Goal: Information Seeking & Learning: Learn about a topic

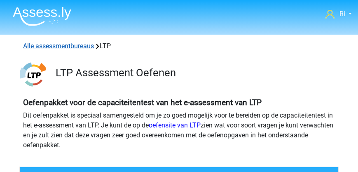
click at [59, 47] on link "Alle assessmentbureaus" at bounding box center [58, 46] width 71 height 8
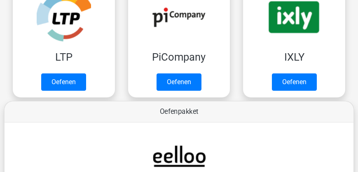
scroll to position [296, 0]
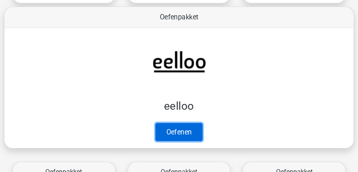
click at [181, 136] on link "Oefenen" at bounding box center [178, 132] width 47 height 18
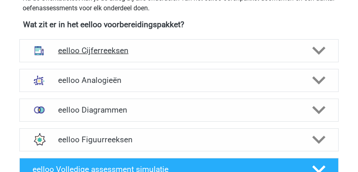
scroll to position [353, 0]
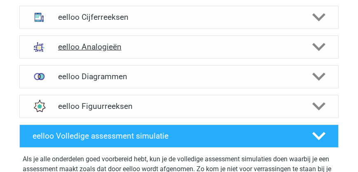
click at [93, 46] on h4 "eelloo Analogieën" at bounding box center [179, 46] width 242 height 9
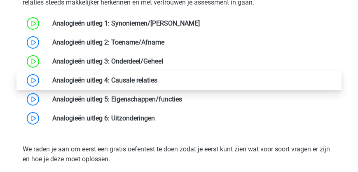
scroll to position [541, 0]
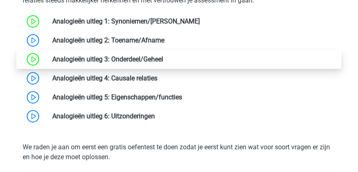
click at [163, 58] on link at bounding box center [163, 59] width 0 height 8
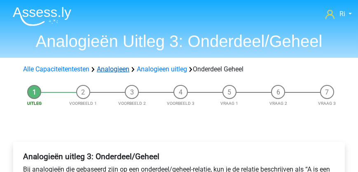
click at [113, 70] on link "Analogieen" at bounding box center [113, 69] width 33 height 8
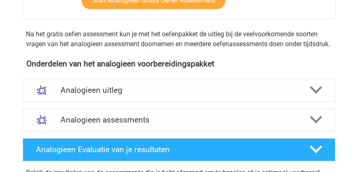
scroll to position [259, 0]
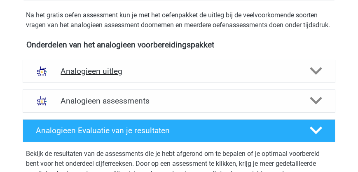
click at [114, 76] on h4 "Analogieen uitleg" at bounding box center [179, 70] width 236 height 9
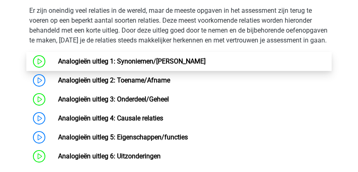
scroll to position [470, 0]
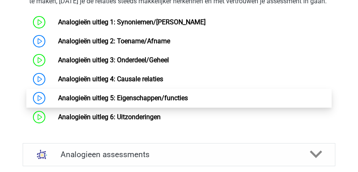
click at [125, 102] on link "Analogieën uitleg 5: Eigenschappen/functies" at bounding box center [123, 98] width 130 height 8
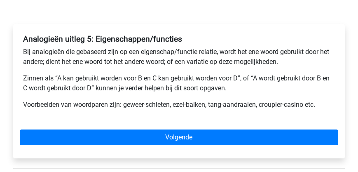
scroll to position [141, 0]
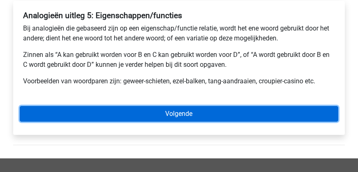
click at [141, 114] on link "Volgende" at bounding box center [179, 114] width 318 height 16
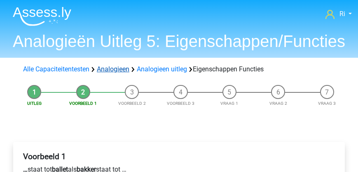
click at [121, 71] on link "Analogieen" at bounding box center [113, 69] width 33 height 8
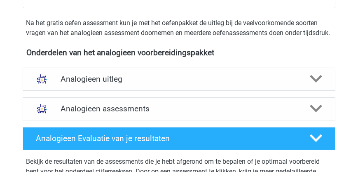
scroll to position [282, 0]
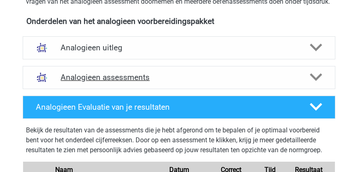
click at [120, 82] on h4 "Analogieen assessments" at bounding box center [179, 76] width 236 height 9
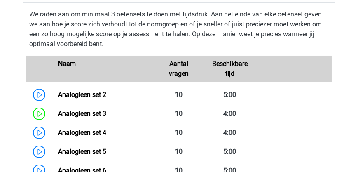
scroll to position [305, 0]
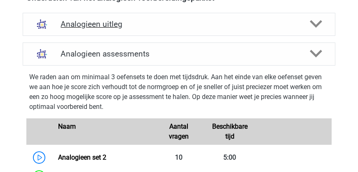
click at [110, 29] on h4 "Analogieen uitleg" at bounding box center [179, 23] width 236 height 9
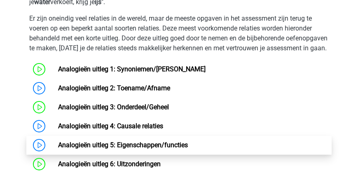
scroll to position [517, 0]
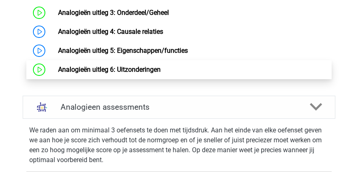
click at [127, 73] on link "Analogieën uitleg 6: Uitzonderingen" at bounding box center [109, 69] width 103 height 8
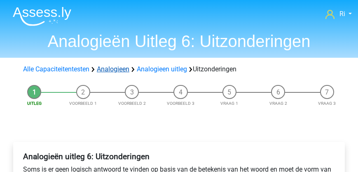
click at [117, 67] on link "Analogieen" at bounding box center [113, 69] width 33 height 8
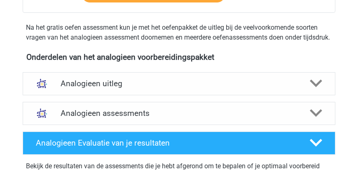
scroll to position [282, 0]
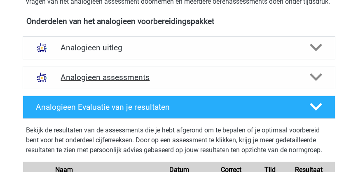
click at [117, 82] on h4 "Analogieen assessments" at bounding box center [179, 76] width 236 height 9
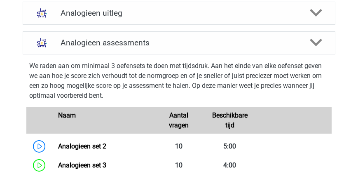
scroll to position [235, 0]
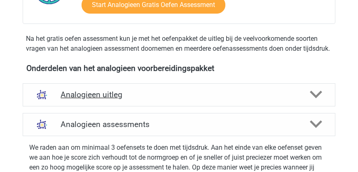
click at [108, 99] on h4 "Analogieen uitleg" at bounding box center [179, 94] width 236 height 9
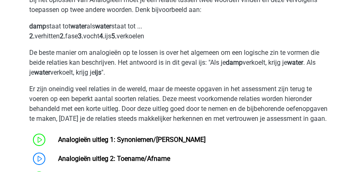
scroll to position [447, 0]
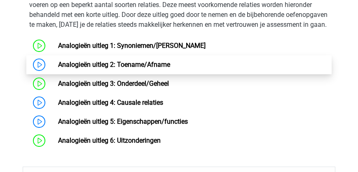
click at [120, 68] on link "Analogieën uitleg 2: Toename/Afname" at bounding box center [114, 65] width 112 height 8
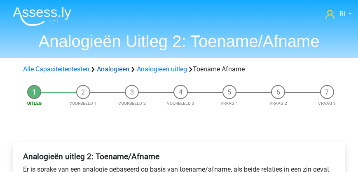
click at [120, 70] on link "Analogieen" at bounding box center [113, 69] width 33 height 8
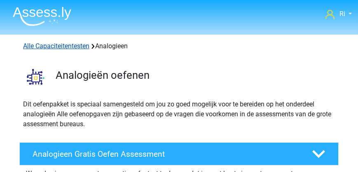
click at [58, 48] on link "Alle Capaciteitentesten" at bounding box center [56, 46] width 66 height 8
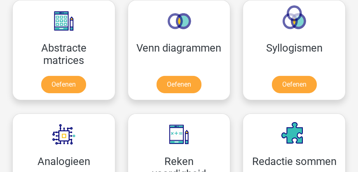
scroll to position [668, 0]
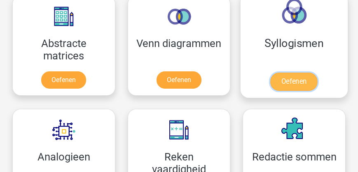
click at [289, 81] on link "Oefenen" at bounding box center [293, 81] width 47 height 18
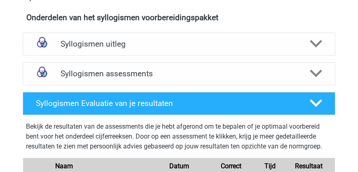
scroll to position [305, 0]
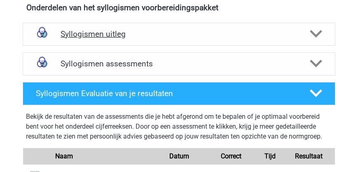
click at [102, 38] on h4 "Syllogismen uitleg" at bounding box center [179, 33] width 236 height 9
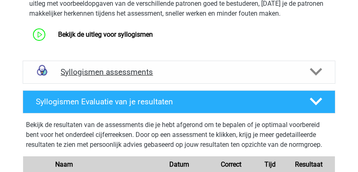
scroll to position [376, 0]
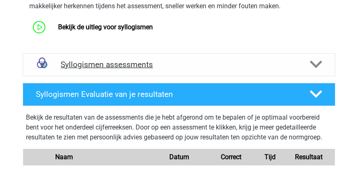
click at [109, 64] on h4 "Syllogismen assessments" at bounding box center [179, 64] width 236 height 9
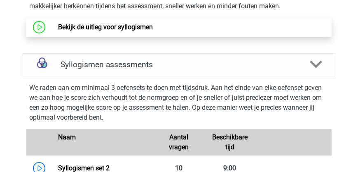
click at [119, 31] on link "Bekijk de uitleg voor syllogismen" at bounding box center [105, 27] width 95 height 8
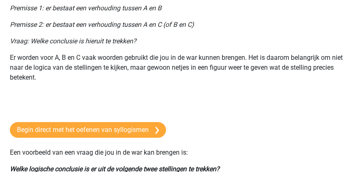
scroll to position [141, 0]
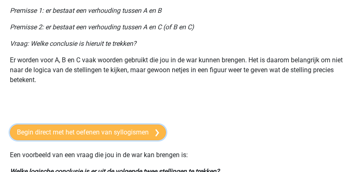
click at [99, 132] on link "Begin direct met het oefenen van syllogismen" at bounding box center [88, 132] width 156 height 16
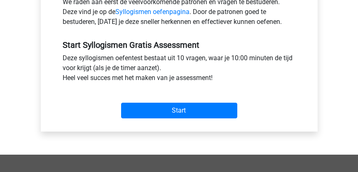
scroll to position [329, 0]
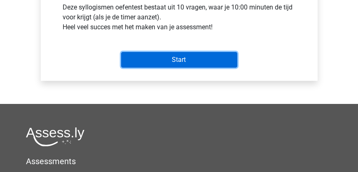
click at [175, 59] on input "Start" at bounding box center [179, 60] width 116 height 16
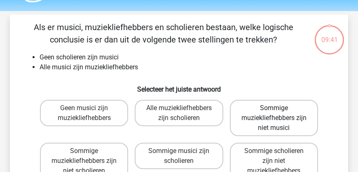
click at [268, 125] on label "Sommige muziekliefhebbers zijn niet musici" at bounding box center [274, 118] width 88 height 36
click at [274, 113] on input "Sommige muziekliefhebbers zijn niet musici" at bounding box center [276, 110] width 5 height 5
radio input "true"
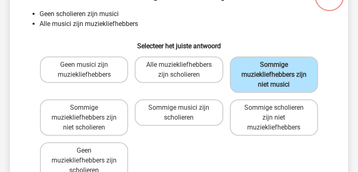
scroll to position [117, 0]
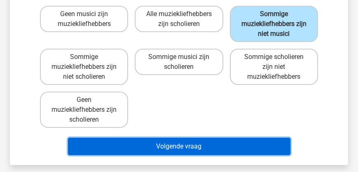
click at [184, 146] on button "Volgende vraag" at bounding box center [179, 146] width 222 height 17
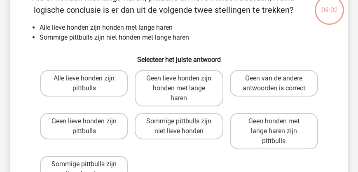
scroll to position [61, 0]
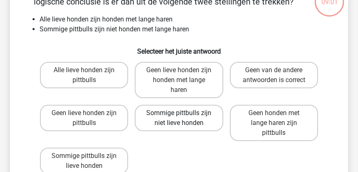
click at [179, 118] on label "Sommige pittbulls zijn niet lieve honden" at bounding box center [179, 118] width 88 height 26
click at [179, 118] on input "Sommige pittbulls zijn niet lieve honden" at bounding box center [181, 115] width 5 height 5
radio input "true"
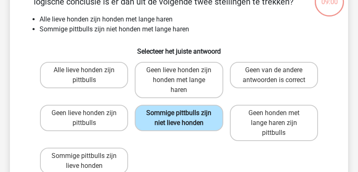
scroll to position [156, 0]
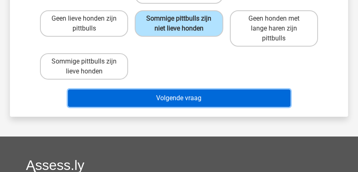
click at [164, 98] on button "Volgende vraag" at bounding box center [179, 97] width 222 height 17
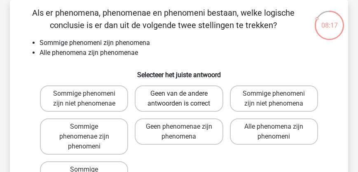
scroll to position [61, 0]
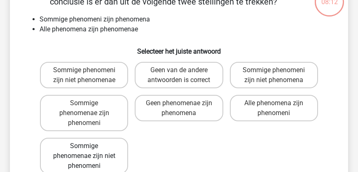
click at [105, 156] on label "Sommige phenomenae zijn niet phenomeni" at bounding box center [84, 156] width 88 height 36
click at [89, 151] on input "Sommige phenomenae zijn niet phenomeni" at bounding box center [86, 148] width 5 height 5
radio input "true"
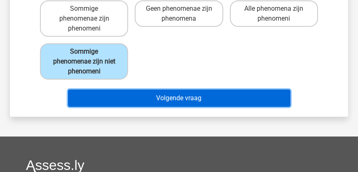
click at [185, 99] on button "Volgende vraag" at bounding box center [179, 97] width 222 height 17
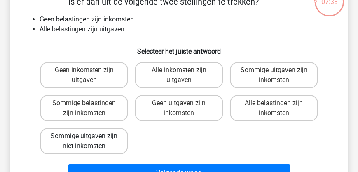
click at [104, 144] on label "Sommige uitgaven zijn niet inkomsten" at bounding box center [84, 141] width 88 height 26
click at [89, 141] on input "Sommige uitgaven zijn niet inkomsten" at bounding box center [86, 138] width 5 height 5
radio input "true"
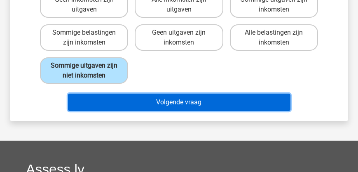
click at [176, 102] on button "Volgende vraag" at bounding box center [179, 101] width 222 height 17
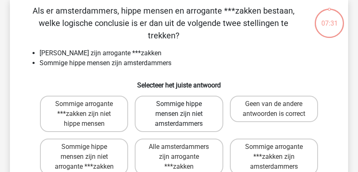
scroll to position [38, 0]
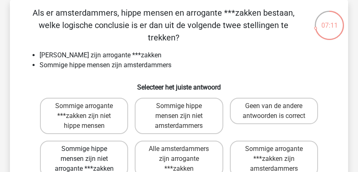
click at [105, 144] on label "Sommige hippe mensen zijn niet arrogante ***zakken" at bounding box center [84, 158] width 88 height 36
click at [89, 149] on input "Sommige hippe mensen zijn niet arrogante ***zakken" at bounding box center [86, 151] width 5 height 5
radio input "true"
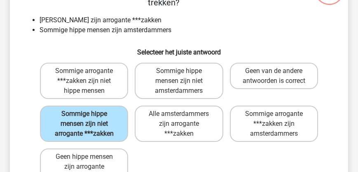
scroll to position [108, 0]
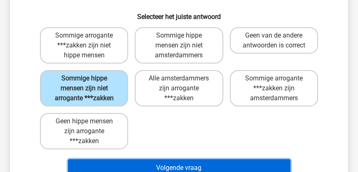
click at [165, 159] on button "Volgende vraag" at bounding box center [179, 167] width 222 height 17
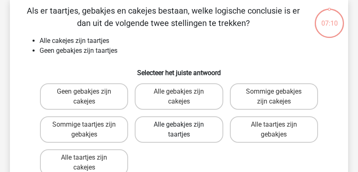
scroll to position [38, 0]
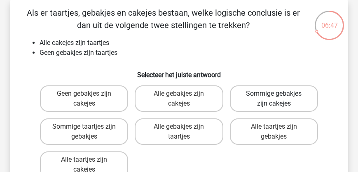
click at [290, 99] on label "Sommige gebakjes zijn cakejes" at bounding box center [274, 98] width 88 height 26
click at [279, 99] on input "Sommige gebakjes zijn cakejes" at bounding box center [276, 95] width 5 height 5
radio input "true"
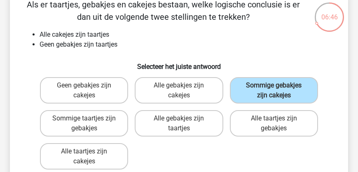
scroll to position [108, 0]
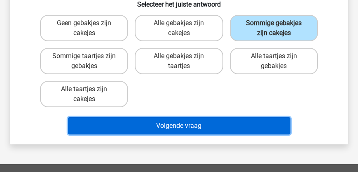
click at [201, 122] on button "Volgende vraag" at bounding box center [179, 125] width 222 height 17
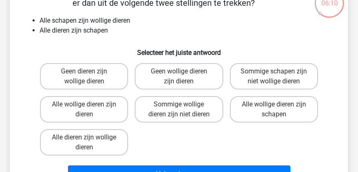
scroll to position [61, 0]
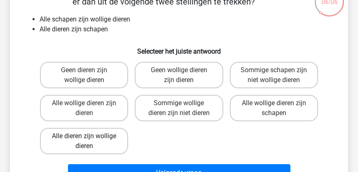
click at [95, 135] on label "Alle dieren zijn wollige dieren" at bounding box center [84, 141] width 88 height 26
click at [89, 136] on input "Alle dieren zijn wollige dieren" at bounding box center [86, 138] width 5 height 5
radio input "true"
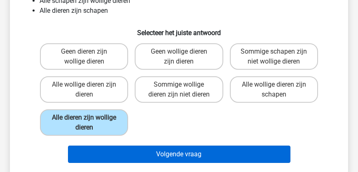
scroll to position [108, 0]
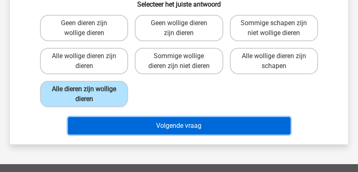
click at [152, 126] on button "Volgende vraag" at bounding box center [179, 125] width 222 height 17
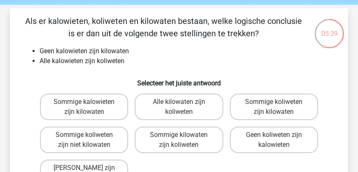
scroll to position [38, 0]
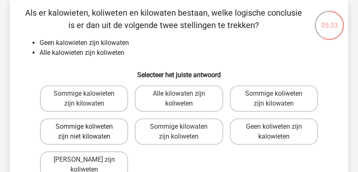
click at [95, 136] on label "Sommige koliweten zijn niet kilowaten" at bounding box center [84, 131] width 88 height 26
click at [89, 132] on input "Sommige koliweten zijn niet kilowaten" at bounding box center [86, 128] width 5 height 5
radio input "true"
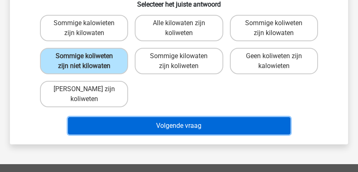
drag, startPoint x: 184, startPoint y: 133, endPoint x: 181, endPoint y: 128, distance: 5.5
click at [184, 132] on button "Volgende vraag" at bounding box center [179, 125] width 222 height 17
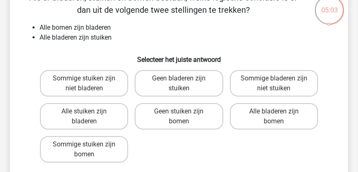
scroll to position [61, 0]
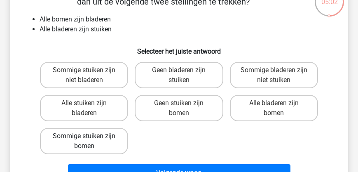
click at [107, 138] on label "Sommige stuiken zijn bomen" at bounding box center [84, 141] width 88 height 26
click at [89, 138] on input "Sommige stuiken zijn bomen" at bounding box center [86, 138] width 5 height 5
radio input "true"
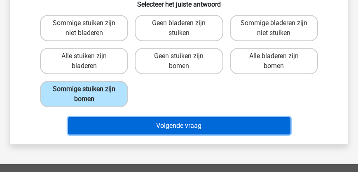
click at [160, 126] on button "Volgende vraag" at bounding box center [179, 125] width 222 height 17
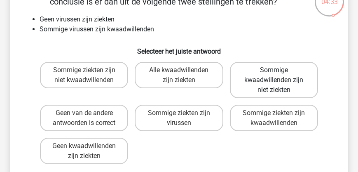
click at [265, 86] on label "Sommige kwaadwillenden zijn niet ziekten" at bounding box center [274, 80] width 88 height 36
click at [274, 75] on input "Sommige kwaadwillenden zijn niet ziekten" at bounding box center [276, 72] width 5 height 5
radio input "true"
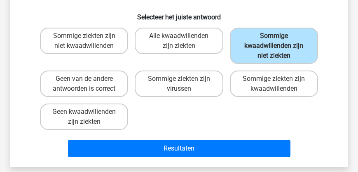
scroll to position [108, 0]
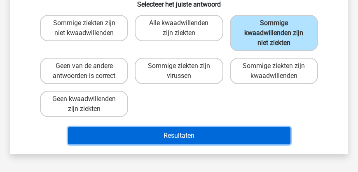
click at [153, 134] on button "Resultaten" at bounding box center [179, 135] width 222 height 17
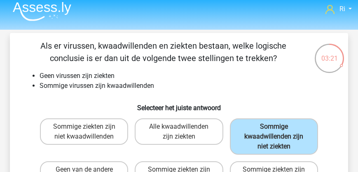
scroll to position [0, 0]
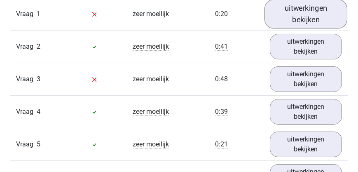
scroll to position [494, 0]
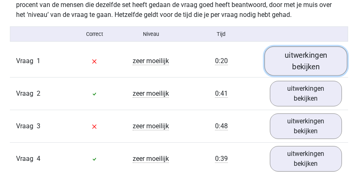
click at [295, 75] on link "uitwerkingen bekijken" at bounding box center [305, 60] width 83 height 29
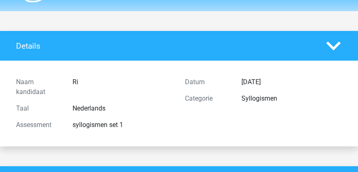
scroll to position [0, 0]
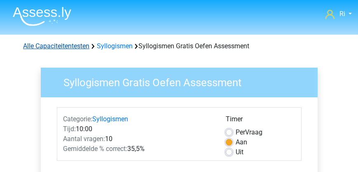
click at [68, 45] on link "Alle Capaciteitentesten" at bounding box center [56, 46] width 66 height 8
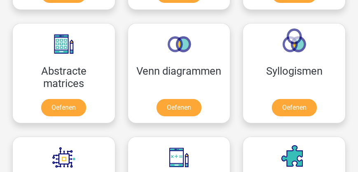
scroll to position [644, 0]
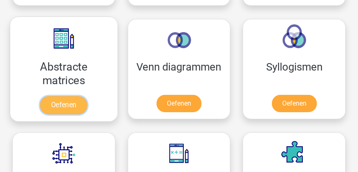
click at [63, 107] on link "Oefenen" at bounding box center [63, 105] width 47 height 18
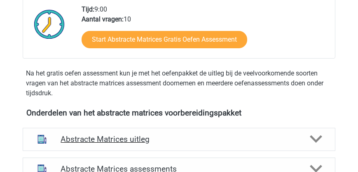
scroll to position [259, 0]
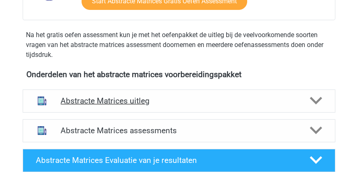
click at [103, 100] on h4 "Abstracte Matrices uitleg" at bounding box center [179, 100] width 236 height 9
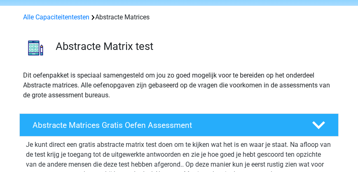
scroll to position [0, 0]
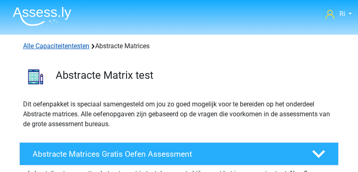
click at [66, 45] on link "Alle Capaciteitentesten" at bounding box center [56, 46] width 66 height 8
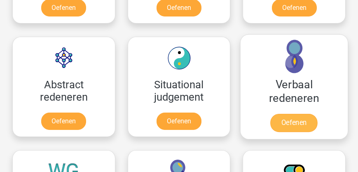
scroll to position [856, 0]
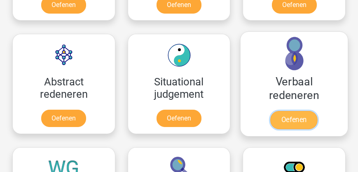
click at [291, 122] on link "Oefenen" at bounding box center [293, 120] width 47 height 18
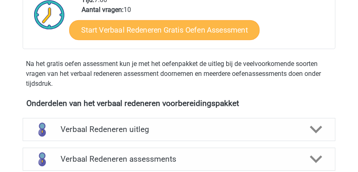
scroll to position [235, 0]
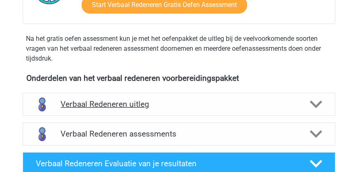
click at [136, 105] on h4 "Verbaal Redeneren uitleg" at bounding box center [179, 103] width 236 height 9
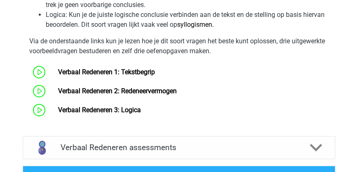
scroll to position [517, 0]
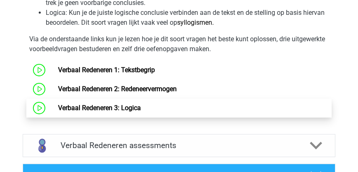
click at [130, 107] on link "Verbaal Redeneren 3: Logica" at bounding box center [99, 108] width 83 height 8
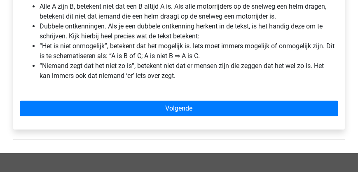
scroll to position [259, 0]
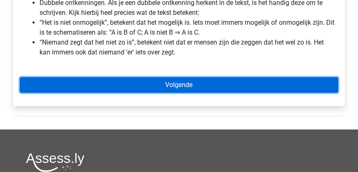
click at [144, 85] on link "Volgende" at bounding box center [179, 85] width 318 height 16
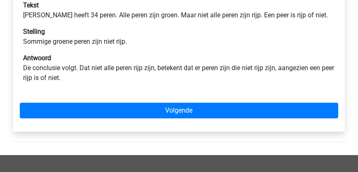
scroll to position [165, 0]
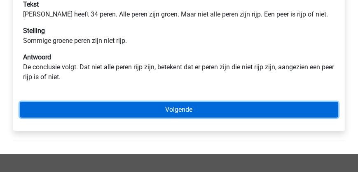
click at [145, 109] on link "Volgende" at bounding box center [179, 110] width 318 height 16
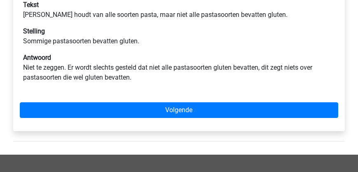
scroll to position [165, 0]
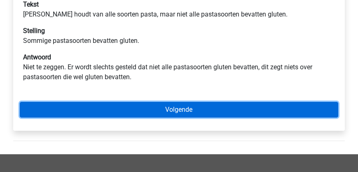
click at [145, 109] on link "Volgende" at bounding box center [179, 110] width 318 height 16
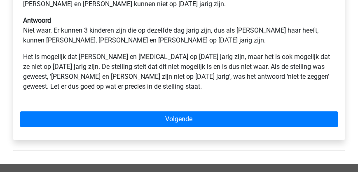
scroll to position [259, 0]
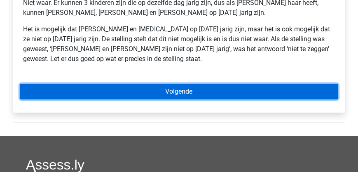
click at [147, 95] on link "Volgende" at bounding box center [179, 92] width 318 height 16
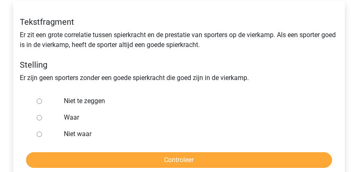
scroll to position [141, 0]
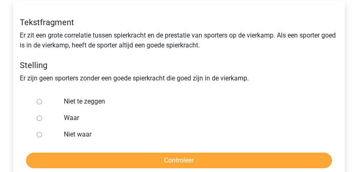
click at [39, 117] on input "Waar" at bounding box center [39, 117] width 5 height 5
radio input "true"
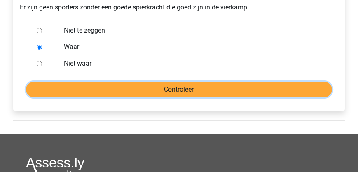
click at [109, 90] on input "Controleer" at bounding box center [179, 90] width 306 height 16
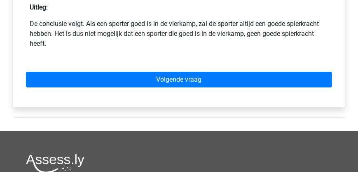
scroll to position [305, 0]
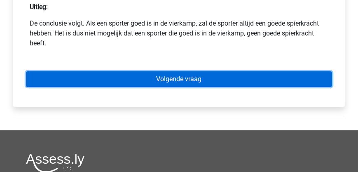
click at [128, 84] on link "Volgende vraag" at bounding box center [179, 79] width 306 height 16
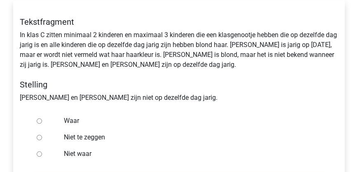
scroll to position [165, 0]
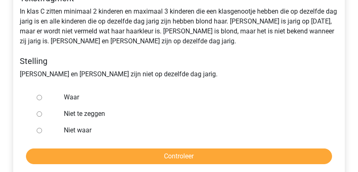
click at [38, 114] on input "Niet te zeggen" at bounding box center [39, 113] width 5 height 5
radio input "true"
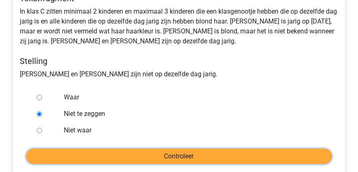
click at [125, 157] on input "Controleer" at bounding box center [179, 156] width 306 height 16
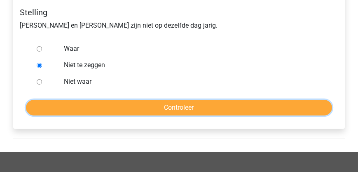
scroll to position [212, 0]
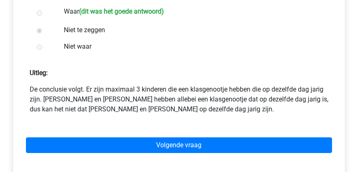
scroll to position [259, 0]
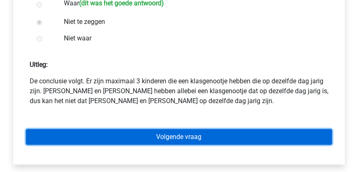
click at [129, 138] on link "Volgende vraag" at bounding box center [179, 137] width 306 height 16
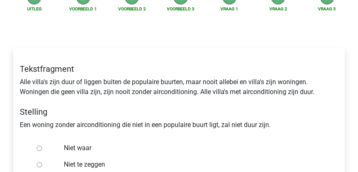
scroll to position [117, 0]
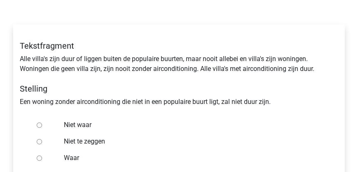
click at [38, 157] on input "Waar" at bounding box center [39, 157] width 5 height 5
radio input "true"
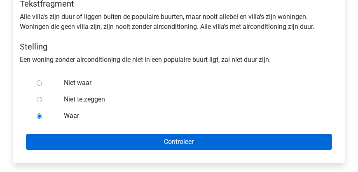
scroll to position [165, 0]
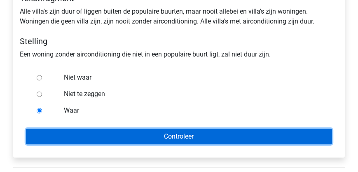
click at [120, 133] on input "Controleer" at bounding box center [179, 136] width 306 height 16
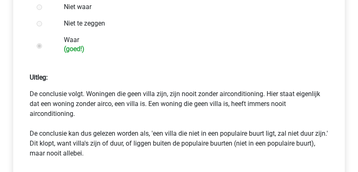
scroll to position [259, 0]
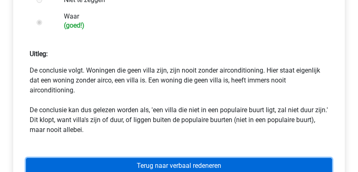
click at [137, 163] on link "Terug naar verbaal redeneren" at bounding box center [179, 166] width 306 height 16
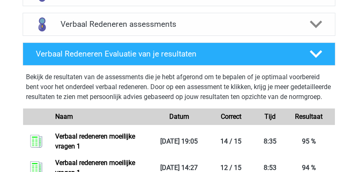
scroll to position [305, 0]
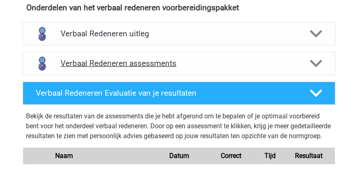
click at [112, 66] on h4 "Verbaal Redeneren assessments" at bounding box center [179, 62] width 236 height 9
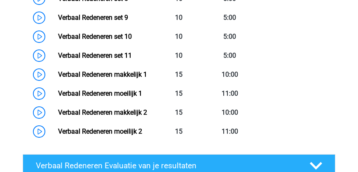
scroll to position [588, 0]
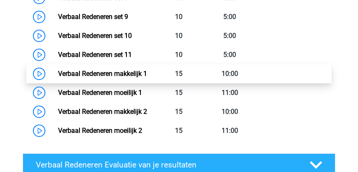
click at [104, 72] on link "Verbaal Redeneren makkelijk 1" at bounding box center [102, 74] width 89 height 8
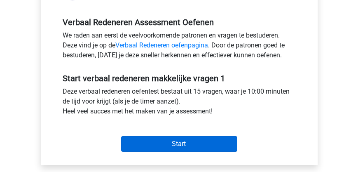
scroll to position [282, 0]
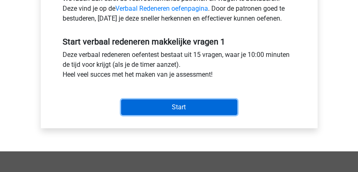
click at [145, 107] on input "Start" at bounding box center [179, 107] width 116 height 16
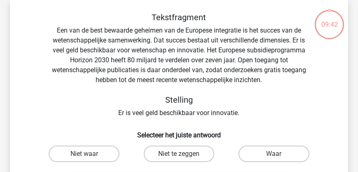
scroll to position [47, 0]
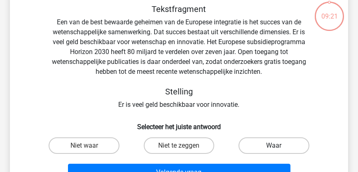
click at [254, 141] on label "Waar" at bounding box center [273, 145] width 70 height 16
click at [274, 145] on input "Waar" at bounding box center [276, 147] width 5 height 5
radio input "true"
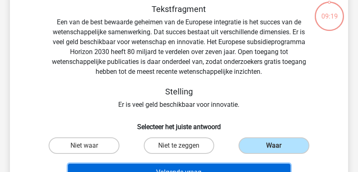
click at [189, 169] on button "Volgende vraag" at bounding box center [179, 171] width 222 height 17
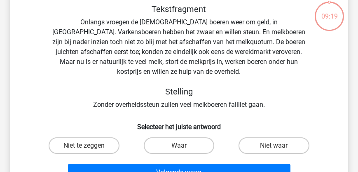
scroll to position [38, 0]
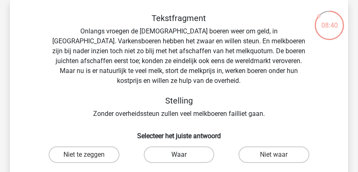
click at [161, 146] on label "Waar" at bounding box center [179, 154] width 70 height 16
click at [179, 154] on input "Waar" at bounding box center [181, 156] width 5 height 5
radio input "true"
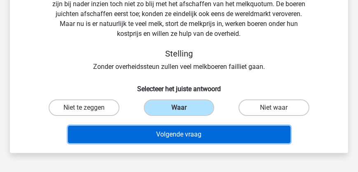
click at [142, 126] on button "Volgende vraag" at bounding box center [179, 134] width 222 height 17
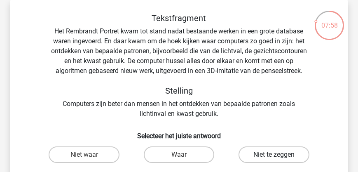
click at [271, 152] on label "Niet te zeggen" at bounding box center [273, 154] width 70 height 16
click at [274, 154] on input "Niet te zeggen" at bounding box center [276, 156] width 5 height 5
radio input "true"
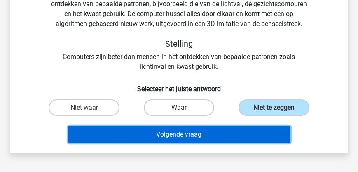
click at [182, 133] on button "Volgende vraag" at bounding box center [179, 134] width 222 height 17
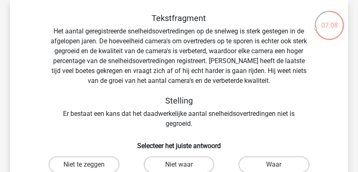
scroll to position [61, 0]
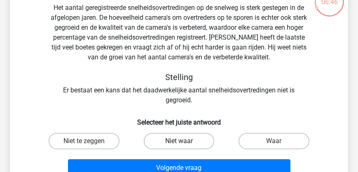
click at [179, 139] on label "Niet waar" at bounding box center [179, 141] width 70 height 16
click at [179, 141] on input "Niet waar" at bounding box center [181, 143] width 5 height 5
radio input "true"
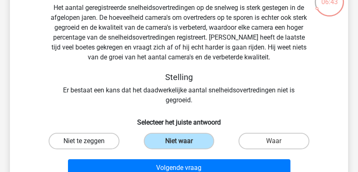
click at [94, 139] on label "Niet te zeggen" at bounding box center [84, 141] width 70 height 16
click at [89, 141] on input "Niet te zeggen" at bounding box center [86, 143] width 5 height 5
radio input "true"
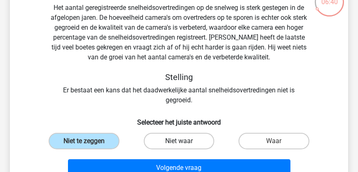
click at [165, 138] on label "Niet waar" at bounding box center [179, 141] width 70 height 16
click at [179, 141] on input "Niet waar" at bounding box center [181, 143] width 5 height 5
radio input "true"
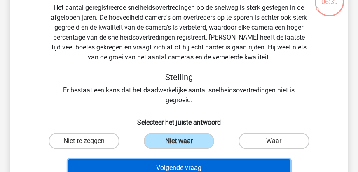
click at [165, 163] on button "Volgende vraag" at bounding box center [179, 167] width 222 height 17
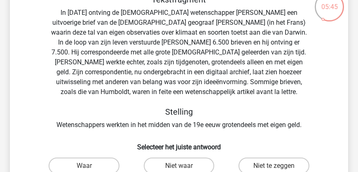
scroll to position [85, 0]
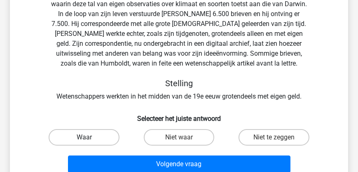
click at [92, 142] on label "Waar" at bounding box center [84, 137] width 70 height 16
click at [89, 142] on input "Waar" at bounding box center [86, 139] width 5 height 5
radio input "true"
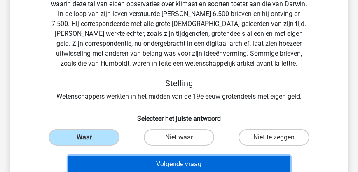
click at [131, 170] on button "Volgende vraag" at bounding box center [179, 163] width 222 height 17
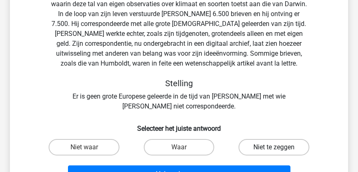
click at [264, 148] on label "Niet te zeggen" at bounding box center [273, 147] width 70 height 16
click at [274, 148] on input "Niet te zeggen" at bounding box center [276, 149] width 5 height 5
radio input "true"
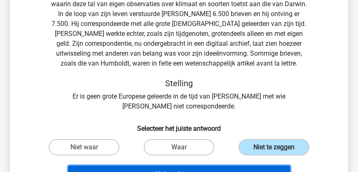
click at [202, 169] on button "Volgende vraag" at bounding box center [179, 173] width 222 height 17
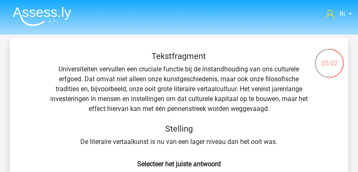
scroll to position [23, 0]
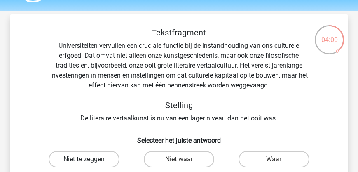
click at [97, 159] on label "Niet te zeggen" at bounding box center [84, 159] width 70 height 16
click at [89, 159] on input "Niet te zeggen" at bounding box center [86, 161] width 5 height 5
radio input "true"
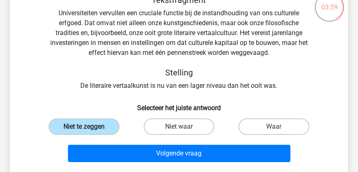
scroll to position [94, 0]
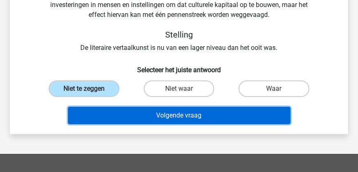
click at [180, 122] on button "Volgende vraag" at bounding box center [179, 115] width 222 height 17
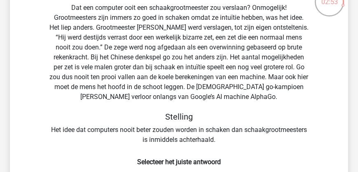
scroll to position [85, 0]
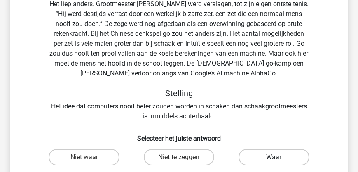
click at [273, 157] on label "Waar" at bounding box center [273, 157] width 70 height 16
click at [274, 157] on input "Waar" at bounding box center [276, 159] width 5 height 5
radio input "true"
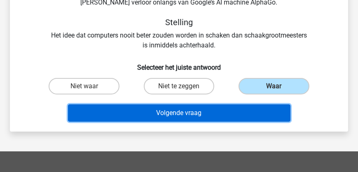
click at [173, 113] on button "Volgende vraag" at bounding box center [179, 112] width 222 height 17
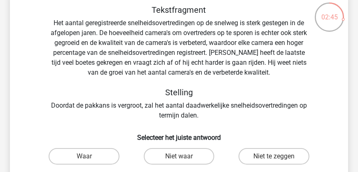
scroll to position [38, 0]
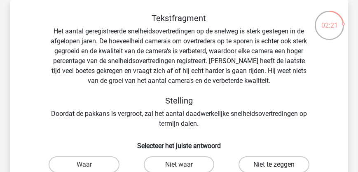
click at [267, 165] on label "Niet te zeggen" at bounding box center [273, 164] width 70 height 16
click at [274, 165] on input "Niet te zeggen" at bounding box center [276, 166] width 5 height 5
radio input "true"
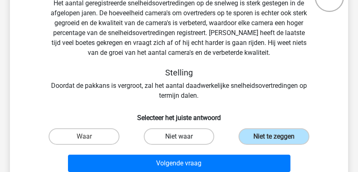
scroll to position [85, 0]
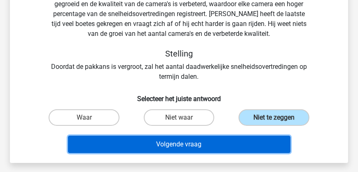
click at [180, 145] on button "Volgende vraag" at bounding box center [179, 143] width 222 height 17
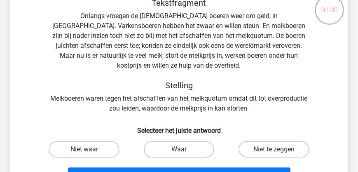
scroll to position [61, 0]
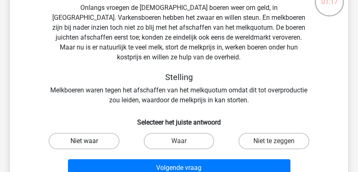
click at [103, 133] on label "Niet waar" at bounding box center [84, 141] width 70 height 16
click at [89, 141] on input "Niet waar" at bounding box center [86, 143] width 5 height 5
radio input "true"
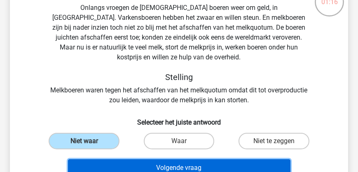
click at [169, 159] on button "Volgende vraag" at bounding box center [179, 167] width 222 height 17
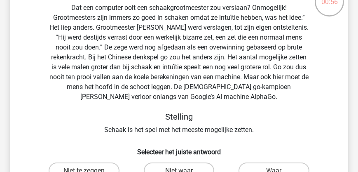
scroll to position [85, 0]
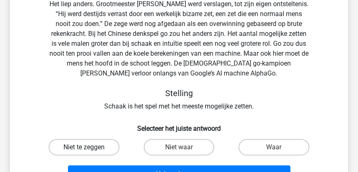
click at [98, 144] on label "Niet te zeggen" at bounding box center [84, 147] width 70 height 16
click at [89, 147] on input "Niet te zeggen" at bounding box center [86, 149] width 5 height 5
radio input "true"
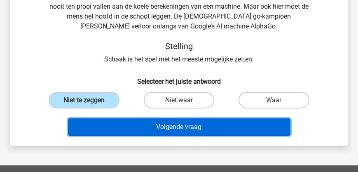
click at [144, 130] on button "Volgende vraag" at bounding box center [179, 126] width 222 height 17
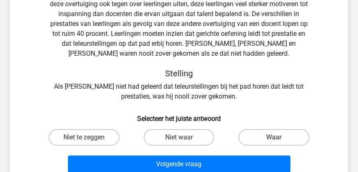
click at [264, 134] on label "Waar" at bounding box center [273, 137] width 70 height 16
click at [274, 137] on input "Waar" at bounding box center [276, 139] width 5 height 5
radio input "true"
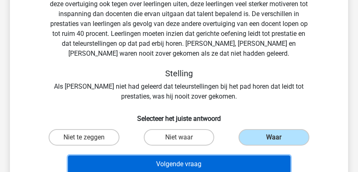
click at [217, 161] on button "Volgende vraag" at bounding box center [179, 163] width 222 height 17
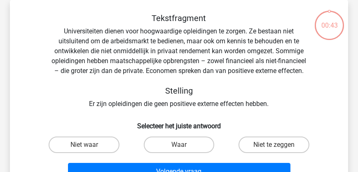
scroll to position [38, 0]
click at [266, 141] on label "Niet te zeggen" at bounding box center [273, 144] width 70 height 16
click at [274, 144] on input "Niet te zeggen" at bounding box center [276, 146] width 5 height 5
radio input "true"
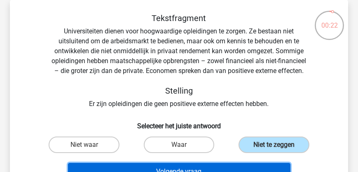
click at [214, 168] on button "Volgende vraag" at bounding box center [179, 171] width 222 height 17
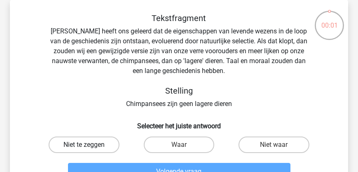
drag, startPoint x: 92, startPoint y: 146, endPoint x: 96, endPoint y: 150, distance: 5.2
click at [92, 146] on label "Niet te zeggen" at bounding box center [84, 144] width 70 height 16
click at [89, 146] on input "Niet te zeggen" at bounding box center [86, 146] width 5 height 5
radio input "true"
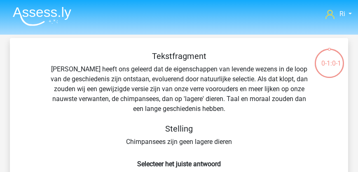
scroll to position [61, 0]
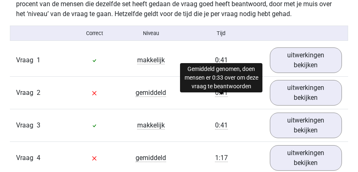
scroll to position [517, 0]
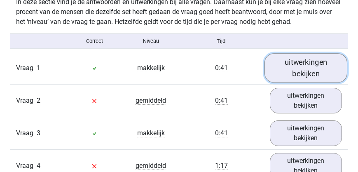
click at [297, 70] on link "uitwerkingen bekijken" at bounding box center [305, 67] width 83 height 29
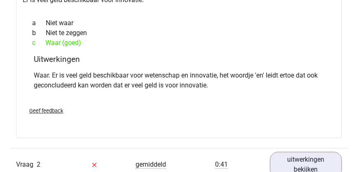
scroll to position [776, 0]
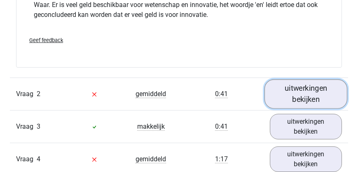
click at [303, 99] on link "uitwerkingen bekijken" at bounding box center [305, 93] width 83 height 29
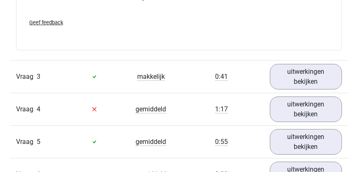
scroll to position [1105, 0]
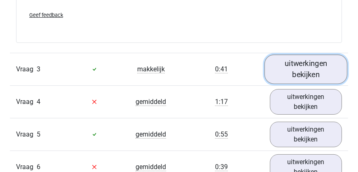
click at [312, 72] on link "uitwerkingen bekijken" at bounding box center [305, 68] width 83 height 29
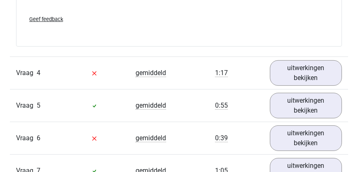
scroll to position [1411, 0]
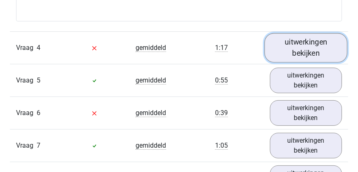
click at [293, 61] on link "uitwerkingen bekijken" at bounding box center [305, 47] width 83 height 29
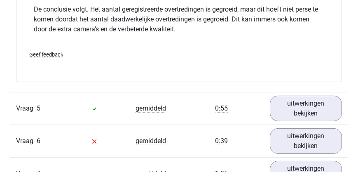
scroll to position [1670, 0]
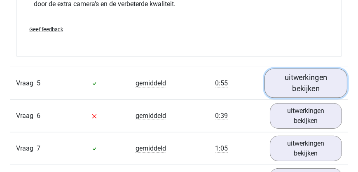
click at [295, 98] on link "uitwerkingen bekijken" at bounding box center [305, 82] width 83 height 29
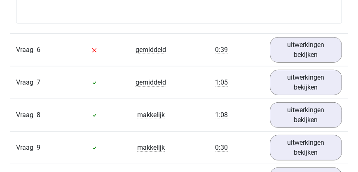
scroll to position [2023, 0]
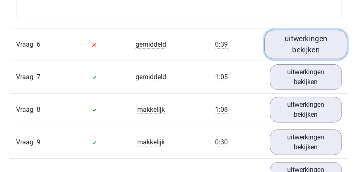
click at [312, 54] on link "uitwerkingen bekijken" at bounding box center [305, 44] width 83 height 29
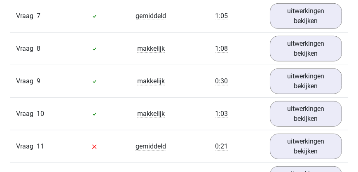
scroll to position [2376, 0]
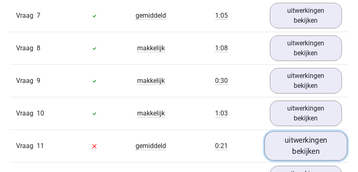
click at [307, 131] on link "uitwerkingen bekijken" at bounding box center [305, 145] width 83 height 29
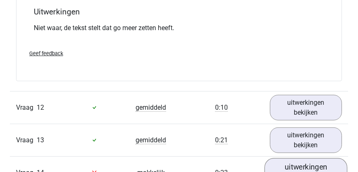
scroll to position [2776, 0]
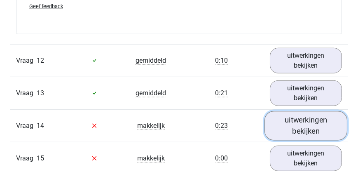
click at [299, 111] on link "uitwerkingen bekijken" at bounding box center [305, 125] width 83 height 29
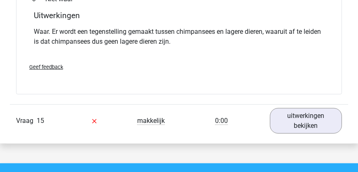
scroll to position [3058, 0]
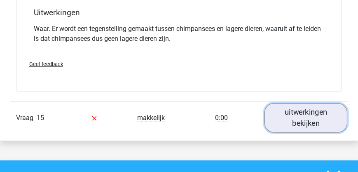
click at [310, 103] on link "uitwerkingen bekijken" at bounding box center [305, 117] width 83 height 29
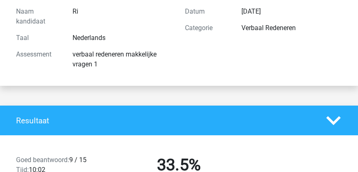
scroll to position [0, 0]
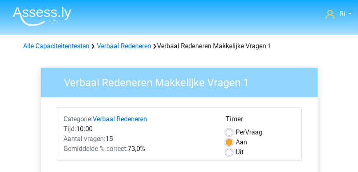
scroll to position [282, 0]
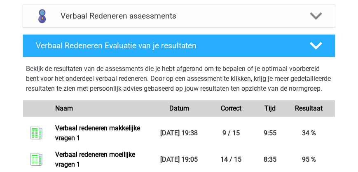
scroll to position [235, 0]
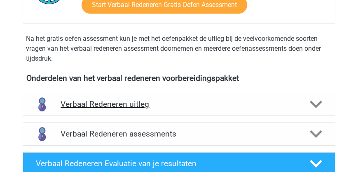
click at [113, 105] on h4 "Verbaal Redeneren uitleg" at bounding box center [179, 103] width 236 height 9
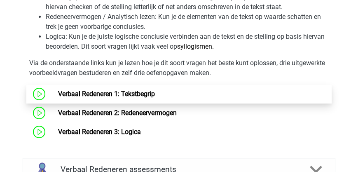
scroll to position [494, 0]
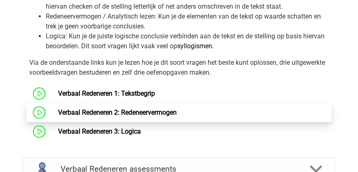
click at [133, 111] on link "Verbaal Redeneren 2: Redeneervermogen" at bounding box center [117, 112] width 119 height 8
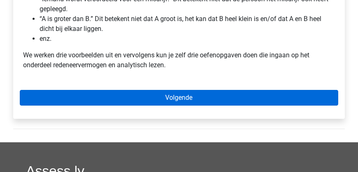
scroll to position [282, 0]
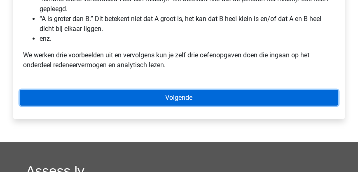
click at [132, 95] on link "Volgende" at bounding box center [179, 98] width 318 height 16
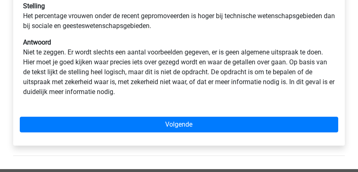
scroll to position [259, 0]
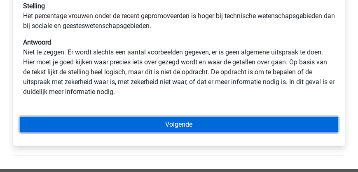
click at [148, 125] on link "Volgende" at bounding box center [179, 125] width 318 height 16
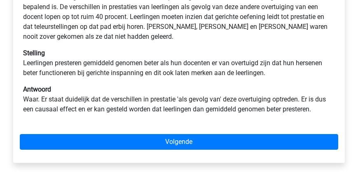
scroll to position [259, 0]
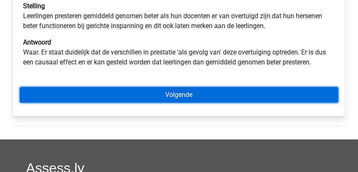
click at [179, 93] on link "Volgende" at bounding box center [179, 95] width 318 height 16
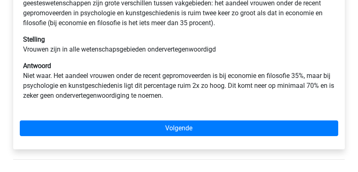
scroll to position [235, 0]
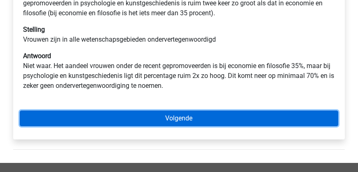
click at [173, 121] on link "Volgende" at bounding box center [179, 118] width 318 height 16
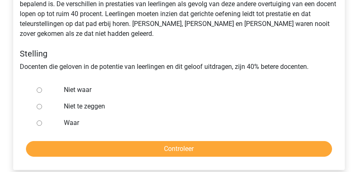
scroll to position [188, 0]
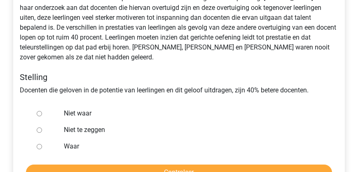
click at [39, 112] on input "Niet waar" at bounding box center [39, 113] width 5 height 5
radio input "true"
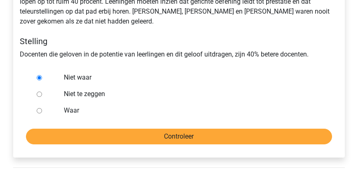
scroll to position [235, 0]
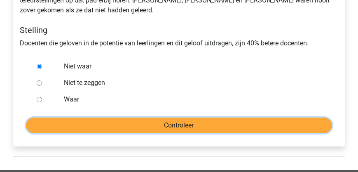
click at [121, 129] on input "Controleer" at bounding box center [179, 125] width 306 height 16
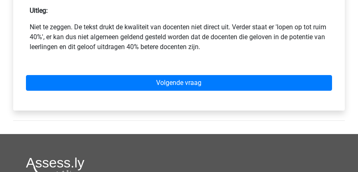
scroll to position [376, 0]
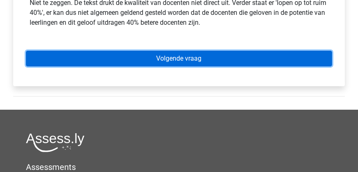
click at [121, 58] on link "Volgende vraag" at bounding box center [179, 59] width 306 height 16
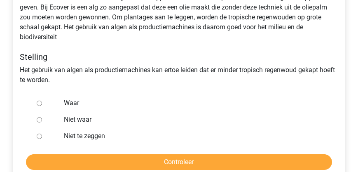
scroll to position [212, 0]
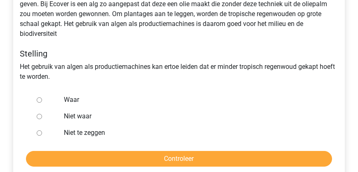
click at [38, 100] on input "Waar" at bounding box center [39, 99] width 5 height 5
radio input "true"
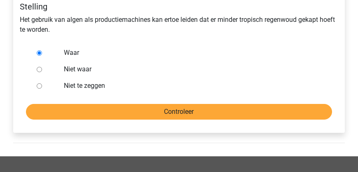
scroll to position [259, 0]
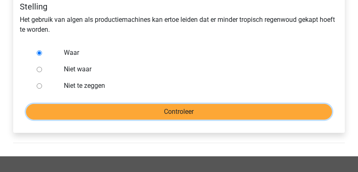
click at [108, 113] on input "Controleer" at bounding box center [179, 112] width 306 height 16
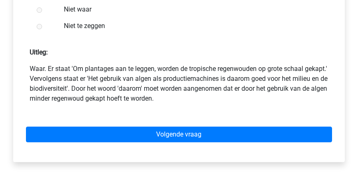
scroll to position [400, 0]
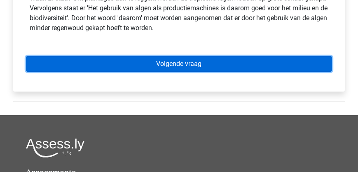
click at [126, 67] on link "Volgende vraag" at bounding box center [179, 64] width 306 height 16
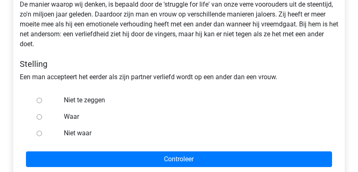
scroll to position [188, 0]
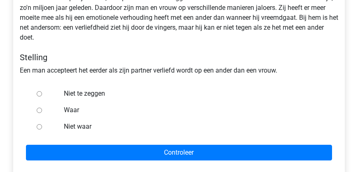
click at [40, 129] on input "Niet waar" at bounding box center [39, 126] width 5 height 5
radio input "true"
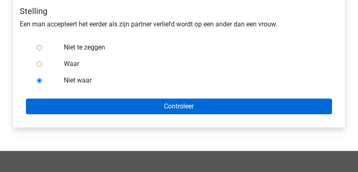
scroll to position [235, 0]
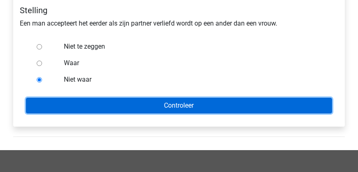
click at [115, 100] on input "Controleer" at bounding box center [179, 106] width 306 height 16
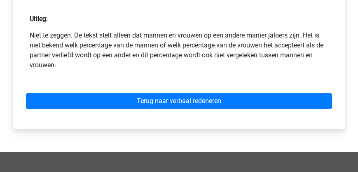
scroll to position [329, 0]
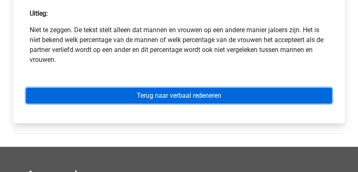
click at [143, 97] on link "Terug naar verbaal redeneren" at bounding box center [179, 96] width 306 height 16
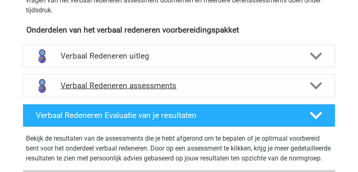
scroll to position [282, 0]
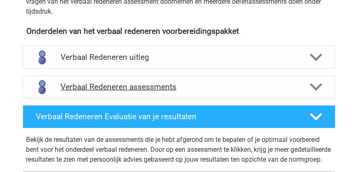
click at [112, 87] on h4 "Verbaal Redeneren assessments" at bounding box center [179, 86] width 236 height 9
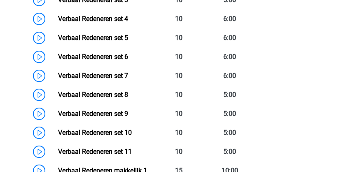
scroll to position [494, 0]
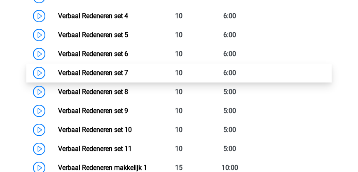
click at [100, 73] on link "Verbaal Redeneren set 7" at bounding box center [93, 73] width 70 height 8
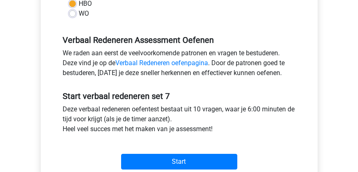
scroll to position [282, 0]
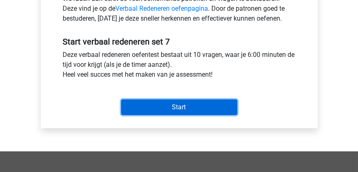
click at [150, 104] on input "Start" at bounding box center [179, 107] width 116 height 16
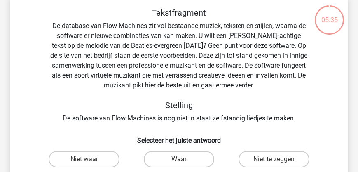
scroll to position [47, 0]
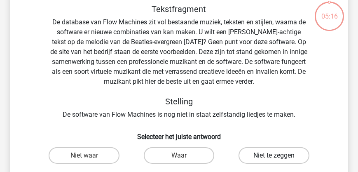
click at [268, 154] on label "Niet te zeggen" at bounding box center [273, 155] width 70 height 16
click at [274, 155] on input "Niet te zeggen" at bounding box center [276, 157] width 5 height 5
radio input "true"
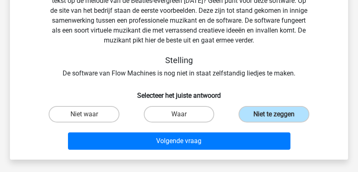
scroll to position [117, 0]
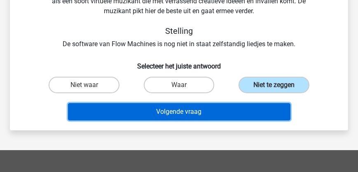
click at [169, 114] on button "Volgende vraag" at bounding box center [179, 111] width 222 height 17
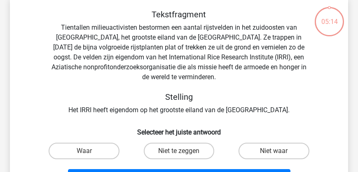
scroll to position [38, 0]
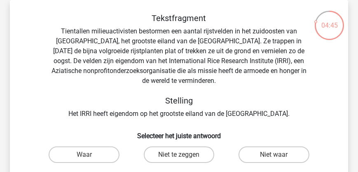
click at [87, 154] on input "Waar" at bounding box center [86, 156] width 5 height 5
radio input "true"
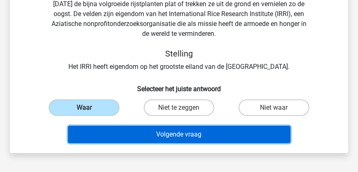
click at [184, 131] on button "Volgende vraag" at bounding box center [179, 134] width 222 height 17
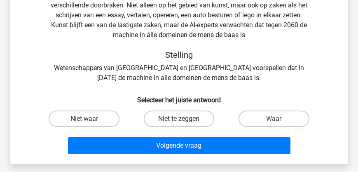
scroll to position [61, 0]
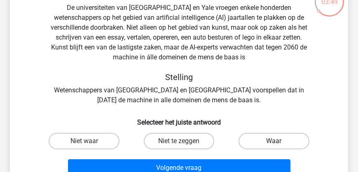
click at [279, 142] on label "Waar" at bounding box center [273, 141] width 70 height 16
click at [279, 142] on input "Waar" at bounding box center [276, 143] width 5 height 5
radio input "true"
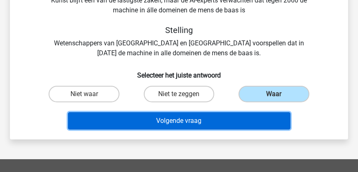
click at [215, 123] on button "Volgende vraag" at bounding box center [179, 120] width 222 height 17
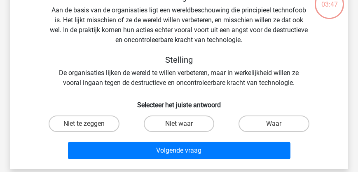
scroll to position [38, 0]
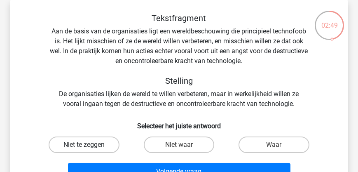
click at [98, 146] on label "Niet te zeggen" at bounding box center [84, 144] width 70 height 16
click at [89, 146] on input "Niet te zeggen" at bounding box center [86, 146] width 5 height 5
radio input "true"
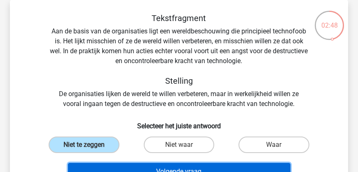
click at [140, 166] on button "Volgende vraag" at bounding box center [179, 171] width 222 height 17
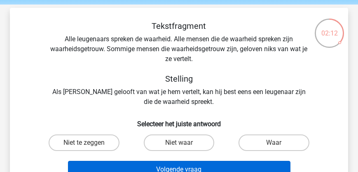
scroll to position [61, 0]
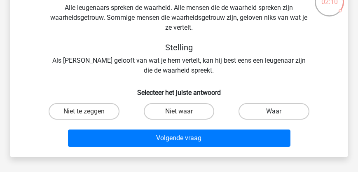
click at [260, 113] on label "Waar" at bounding box center [273, 111] width 70 height 16
click at [274, 113] on input "Waar" at bounding box center [276, 113] width 5 height 5
radio input "true"
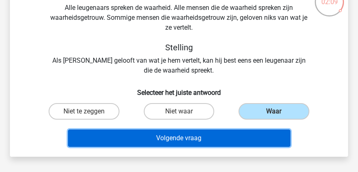
click at [210, 137] on button "Volgende vraag" at bounding box center [179, 137] width 222 height 17
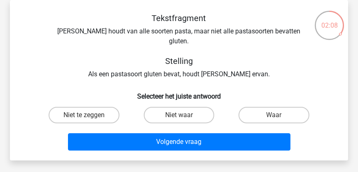
scroll to position [14, 0]
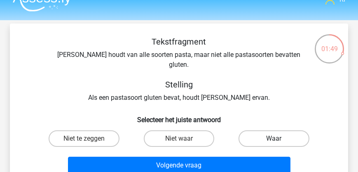
click at [267, 134] on label "Waar" at bounding box center [273, 138] width 70 height 16
click at [274, 138] on input "Waar" at bounding box center [276, 140] width 5 height 5
radio input "true"
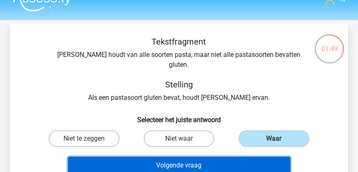
click at [235, 160] on button "Volgende vraag" at bounding box center [179, 164] width 222 height 17
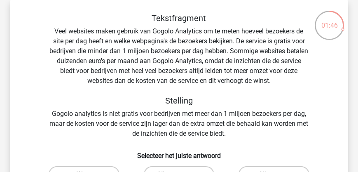
scroll to position [61, 0]
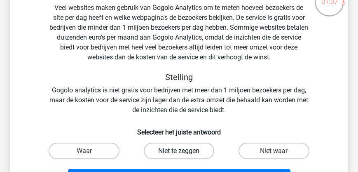
click at [166, 153] on label "Niet te zeggen" at bounding box center [179, 150] width 70 height 16
click at [179, 153] on input "Niet te zeggen" at bounding box center [181, 153] width 5 height 5
radio input "true"
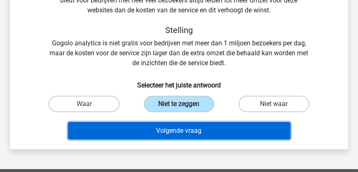
click at [165, 133] on button "Volgende vraag" at bounding box center [179, 130] width 222 height 17
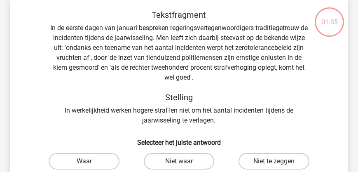
scroll to position [38, 0]
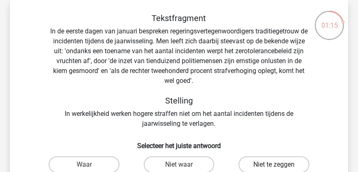
click at [272, 167] on label "Niet te zeggen" at bounding box center [273, 164] width 70 height 16
click at [274, 167] on input "Niet te zeggen" at bounding box center [276, 166] width 5 height 5
radio input "true"
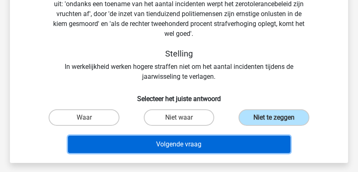
click at [191, 149] on button "Volgende vraag" at bounding box center [179, 143] width 222 height 17
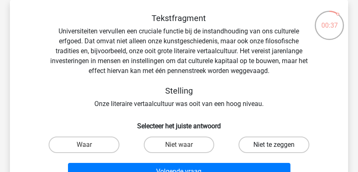
click at [257, 144] on label "Niet te zeggen" at bounding box center [273, 144] width 70 height 16
click at [274, 144] on input "Niet te zeggen" at bounding box center [276, 146] width 5 height 5
radio input "true"
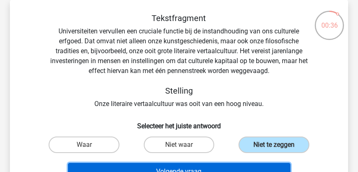
click at [211, 167] on button "Volgende vraag" at bounding box center [179, 171] width 222 height 17
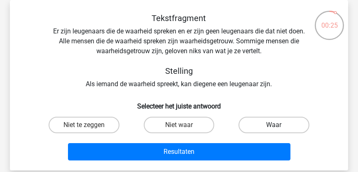
click at [252, 128] on label "Waar" at bounding box center [273, 125] width 70 height 16
click at [274, 128] on input "Waar" at bounding box center [276, 127] width 5 height 5
radio input "true"
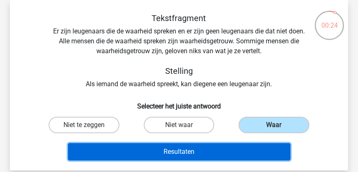
click at [228, 156] on button "Resultaten" at bounding box center [179, 151] width 222 height 17
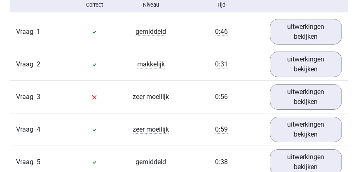
scroll to position [541, 0]
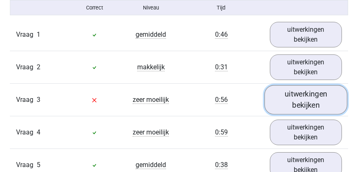
click at [294, 110] on link "uitwerkingen bekijken" at bounding box center [305, 99] width 83 height 29
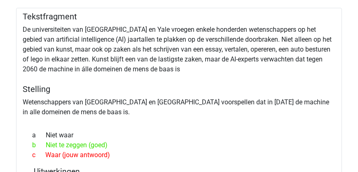
scroll to position [611, 0]
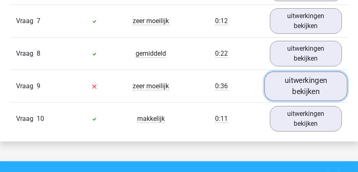
click at [293, 93] on link "uitwerkingen bekijken" at bounding box center [305, 86] width 83 height 29
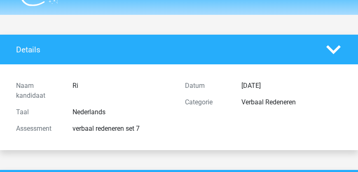
scroll to position [0, 0]
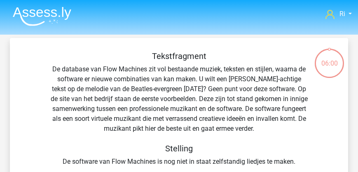
scroll to position [38, 0]
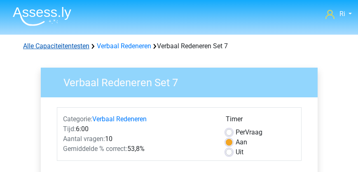
click at [66, 45] on link "Alle Capaciteitentesten" at bounding box center [56, 46] width 66 height 8
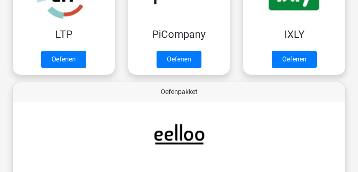
scroll to position [197, 0]
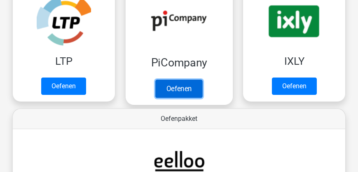
click at [177, 91] on link "Oefenen" at bounding box center [178, 88] width 47 height 18
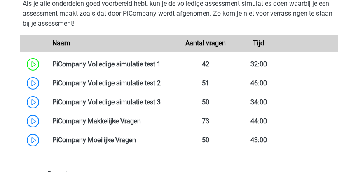
scroll to position [517, 0]
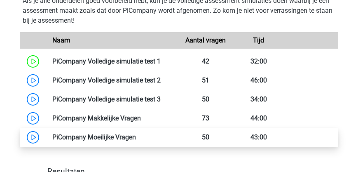
click at [136, 135] on link at bounding box center [136, 137] width 0 height 8
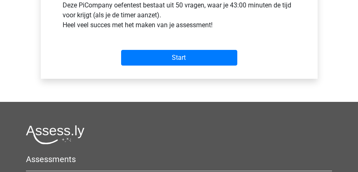
scroll to position [353, 0]
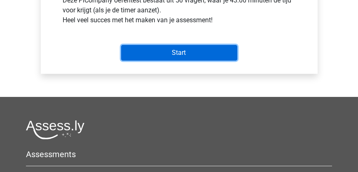
click at [150, 57] on input "Start" at bounding box center [179, 53] width 116 height 16
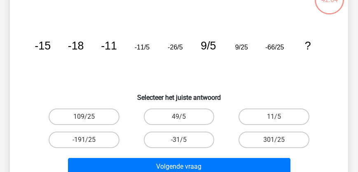
scroll to position [70, 0]
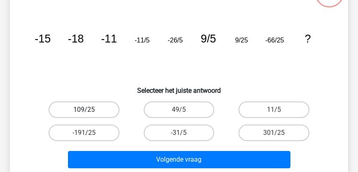
click at [88, 107] on label "109/25" at bounding box center [84, 109] width 70 height 16
click at [88, 110] on input "109/25" at bounding box center [86, 112] width 5 height 5
radio input "true"
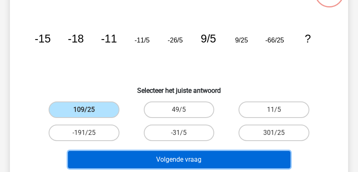
click at [147, 157] on button "Volgende vraag" at bounding box center [179, 159] width 222 height 17
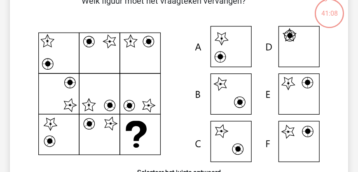
scroll to position [61, 0]
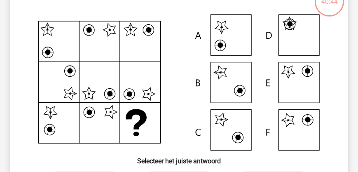
click at [304, 77] on icon at bounding box center [179, 82] width 298 height 136
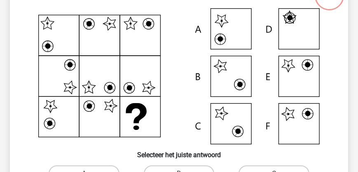
scroll to position [132, 0]
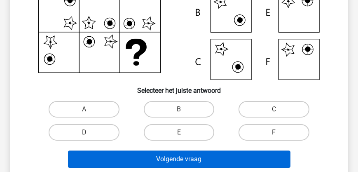
drag, startPoint x: 178, startPoint y: 131, endPoint x: 183, endPoint y: 153, distance: 22.4
click at [178, 132] on label "E" at bounding box center [179, 132] width 70 height 16
click at [179, 132] on input "E" at bounding box center [181, 134] width 5 height 5
radio input "true"
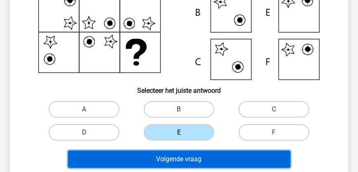
click at [183, 158] on button "Volgende vraag" at bounding box center [179, 158] width 222 height 17
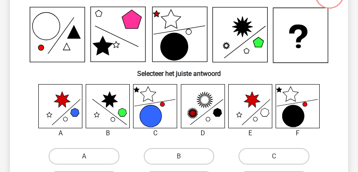
scroll to position [108, 0]
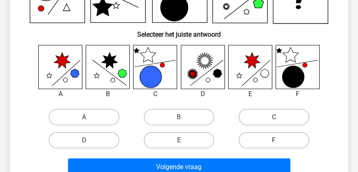
click at [261, 139] on label "F" at bounding box center [273, 140] width 70 height 16
click at [274, 140] on input "F" at bounding box center [276, 142] width 5 height 5
radio input "true"
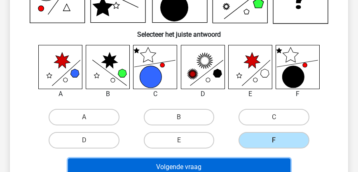
click at [224, 165] on button "Volgende vraag" at bounding box center [179, 166] width 222 height 17
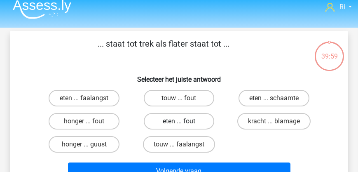
scroll to position [0, 0]
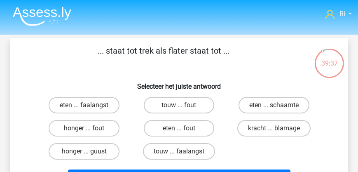
click at [94, 127] on label "honger ... fout" at bounding box center [84, 128] width 70 height 16
click at [89, 128] on input "honger ... fout" at bounding box center [86, 130] width 5 height 5
radio input "true"
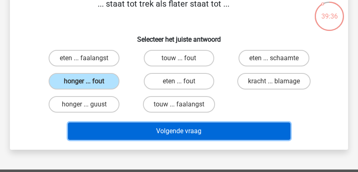
click at [186, 134] on button "Volgende vraag" at bounding box center [179, 130] width 222 height 17
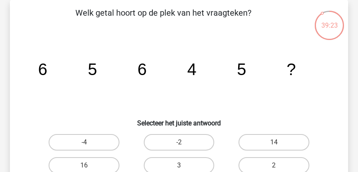
scroll to position [61, 0]
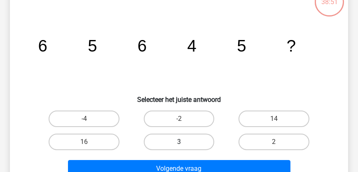
click at [168, 139] on label "3" at bounding box center [179, 141] width 70 height 16
click at [179, 142] on input "3" at bounding box center [181, 144] width 5 height 5
radio input "true"
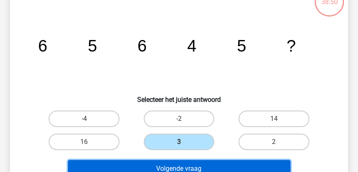
click at [165, 165] on button "Volgende vraag" at bounding box center [179, 168] width 222 height 17
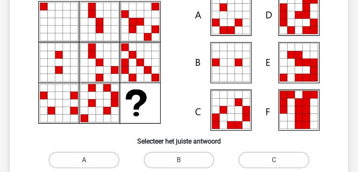
scroll to position [108, 0]
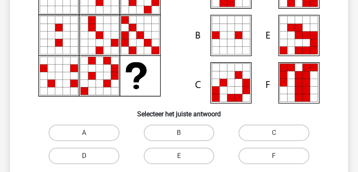
click at [105, 158] on label "D" at bounding box center [84, 155] width 70 height 16
click at [89, 158] on input "D" at bounding box center [86, 158] width 5 height 5
radio input "true"
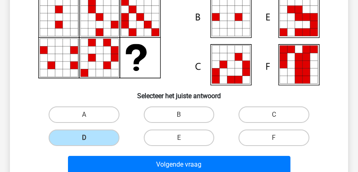
scroll to position [156, 0]
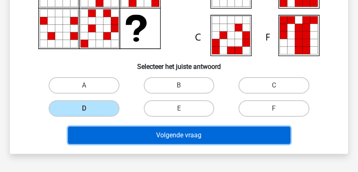
click at [190, 136] on button "Volgende vraag" at bounding box center [179, 134] width 222 height 17
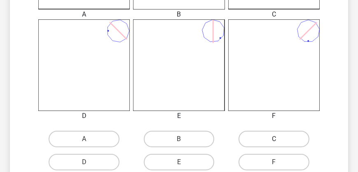
scroll to position [344, 0]
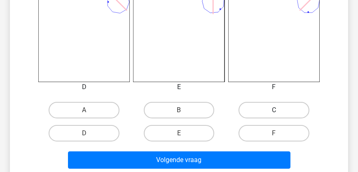
click at [261, 108] on label "C" at bounding box center [273, 110] width 70 height 16
click at [274, 110] on input "C" at bounding box center [276, 112] width 5 height 5
radio input "true"
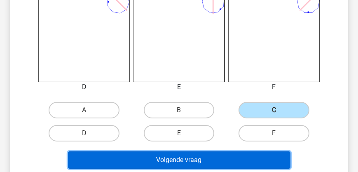
click at [211, 163] on button "Volgende vraag" at bounding box center [179, 159] width 222 height 17
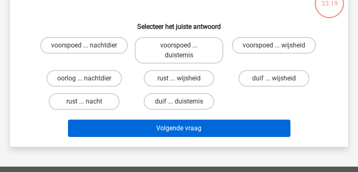
scroll to position [38, 0]
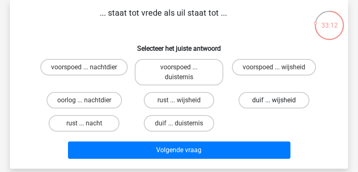
click at [265, 99] on label "duif ... wijsheid" at bounding box center [273, 100] width 70 height 16
click at [274, 100] on input "duif ... wijsheid" at bounding box center [276, 102] width 5 height 5
radio input "true"
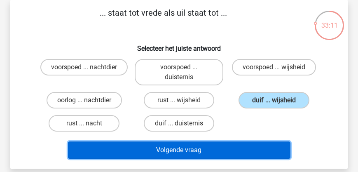
click at [237, 153] on button "Volgende vraag" at bounding box center [179, 149] width 222 height 17
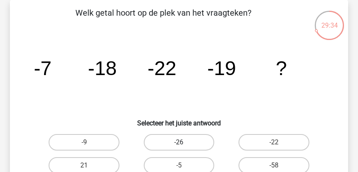
click at [182, 138] on label "-26" at bounding box center [179, 142] width 70 height 16
click at [182, 142] on input "-26" at bounding box center [181, 144] width 5 height 5
radio input "true"
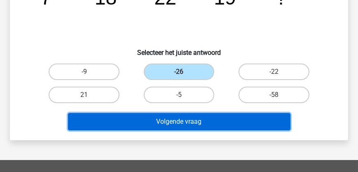
click at [170, 123] on button "Volgende vraag" at bounding box center [179, 121] width 222 height 17
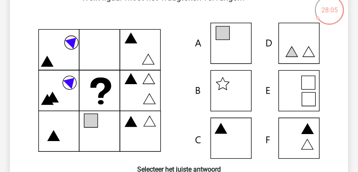
scroll to position [61, 0]
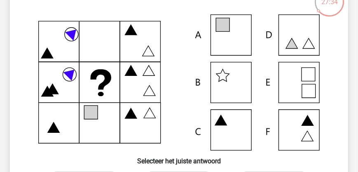
click at [304, 75] on icon at bounding box center [179, 82] width 298 height 136
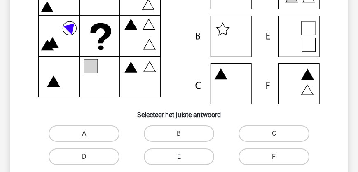
scroll to position [108, 0]
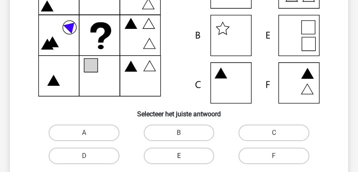
click at [172, 159] on label "E" at bounding box center [179, 155] width 70 height 16
click at [179, 159] on input "E" at bounding box center [181, 158] width 5 height 5
radio input "true"
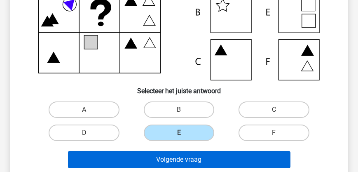
scroll to position [156, 0]
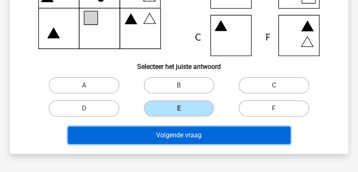
click at [165, 137] on button "Volgende vraag" at bounding box center [179, 134] width 222 height 17
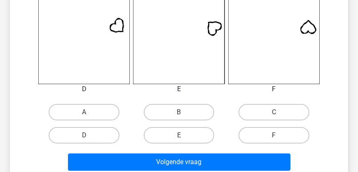
scroll to position [367, 0]
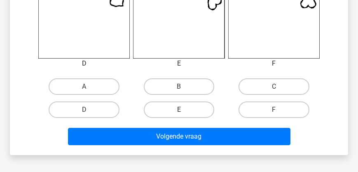
click at [176, 106] on label "E" at bounding box center [179, 109] width 70 height 16
click at [179, 110] on input "E" at bounding box center [181, 112] width 5 height 5
radio input "true"
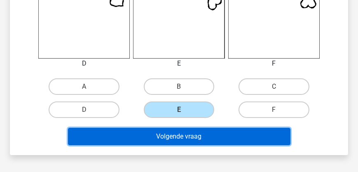
click at [177, 131] on button "Volgende vraag" at bounding box center [179, 136] width 222 height 17
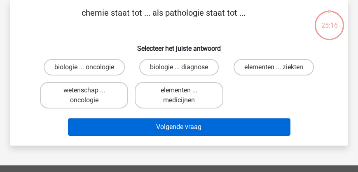
scroll to position [14, 0]
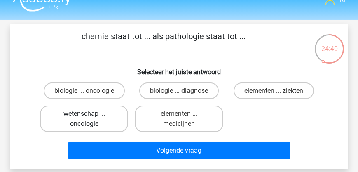
click at [87, 120] on label "wetenschap ... oncologie" at bounding box center [84, 118] width 88 height 26
click at [87, 119] on input "wetenschap ... oncologie" at bounding box center [86, 116] width 5 height 5
radio input "true"
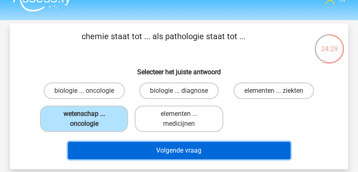
click at [154, 152] on button "Volgende vraag" at bounding box center [179, 150] width 222 height 17
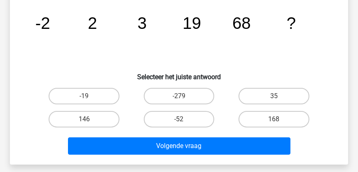
scroll to position [85, 0]
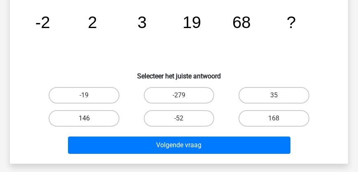
click at [67, 117] on label "146" at bounding box center [84, 118] width 70 height 16
click at [84, 118] on input "146" at bounding box center [86, 120] width 5 height 5
radio input "true"
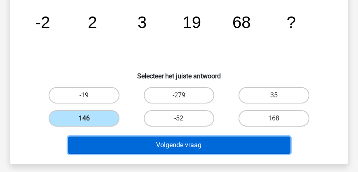
click at [125, 142] on button "Volgende vraag" at bounding box center [179, 144] width 222 height 17
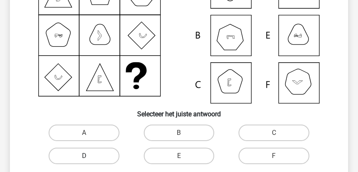
scroll to position [156, 0]
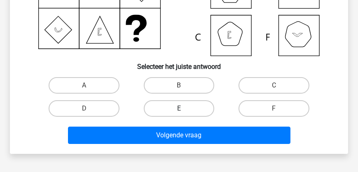
click at [185, 107] on label "E" at bounding box center [179, 108] width 70 height 16
click at [184, 108] on input "E" at bounding box center [181, 110] width 5 height 5
radio input "true"
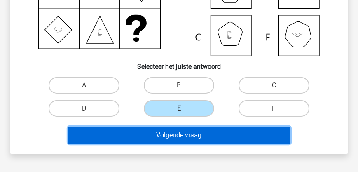
click at [184, 133] on button "Volgende vraag" at bounding box center [179, 134] width 222 height 17
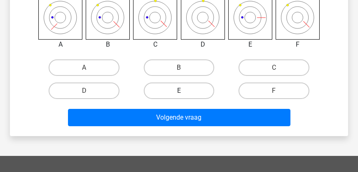
click at [175, 93] on label "E" at bounding box center [179, 90] width 70 height 16
click at [179, 93] on input "E" at bounding box center [181, 93] width 5 height 5
radio input "true"
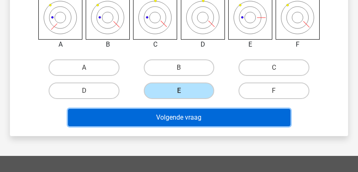
click at [184, 124] on button "Volgende vraag" at bounding box center [179, 117] width 222 height 17
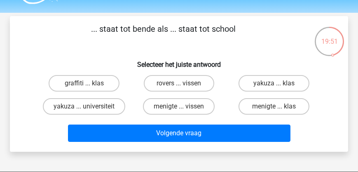
scroll to position [14, 0]
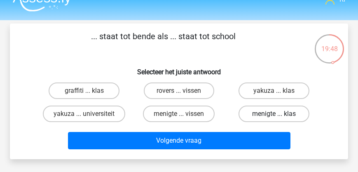
click at [268, 114] on label "menigte ... klas" at bounding box center [273, 113] width 70 height 16
click at [274, 114] on input "menigte ... klas" at bounding box center [276, 116] width 5 height 5
radio input "true"
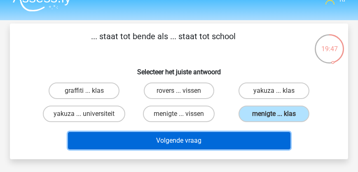
click at [228, 137] on button "Volgende vraag" at bounding box center [179, 140] width 222 height 17
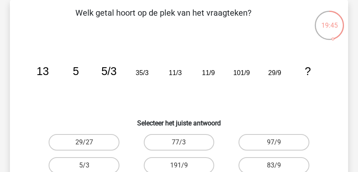
scroll to position [61, 0]
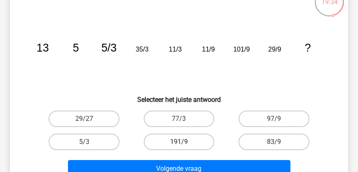
click at [186, 141] on label "191/9" at bounding box center [179, 141] width 70 height 16
click at [184, 142] on input "191/9" at bounding box center [181, 144] width 5 height 5
radio input "true"
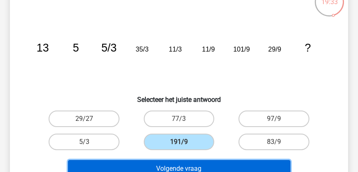
click at [184, 164] on button "Volgende vraag" at bounding box center [179, 168] width 222 height 17
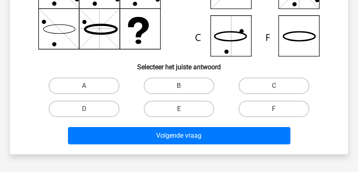
scroll to position [156, 0]
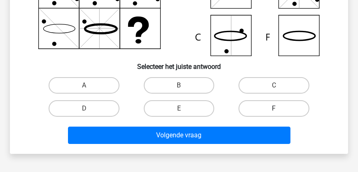
click at [269, 111] on label "F" at bounding box center [273, 108] width 70 height 16
click at [274, 111] on input "F" at bounding box center [276, 110] width 5 height 5
radio input "true"
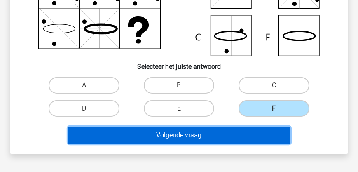
click at [257, 141] on button "Volgende vraag" at bounding box center [179, 134] width 222 height 17
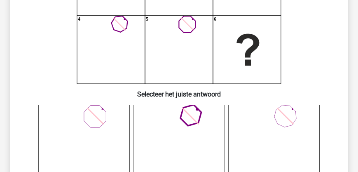
scroll to position [132, 0]
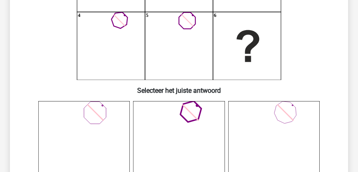
click at [91, 122] on icon at bounding box center [83, 146] width 91 height 91
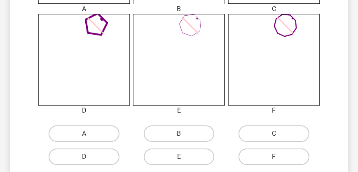
drag, startPoint x: 92, startPoint y: 130, endPoint x: 126, endPoint y: 132, distance: 34.2
click at [92, 130] on label "A" at bounding box center [84, 133] width 70 height 16
click at [89, 133] on input "A" at bounding box center [86, 135] width 5 height 5
radio input "true"
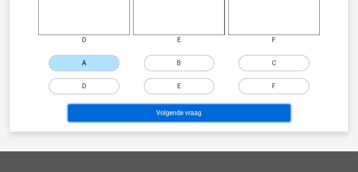
click at [158, 111] on button "Volgende vraag" at bounding box center [179, 112] width 222 height 17
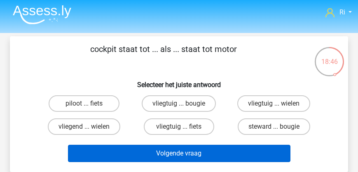
scroll to position [0, 0]
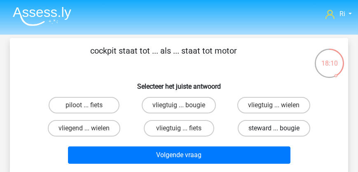
click at [261, 127] on label "steward ... bougie" at bounding box center [274, 128] width 72 height 16
click at [274, 128] on input "steward ... bougie" at bounding box center [276, 130] width 5 height 5
radio input "true"
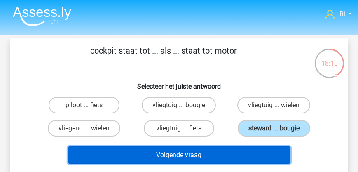
click at [214, 154] on button "Volgende vraag" at bounding box center [179, 154] width 222 height 17
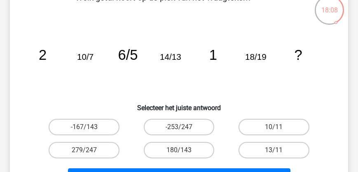
scroll to position [61, 0]
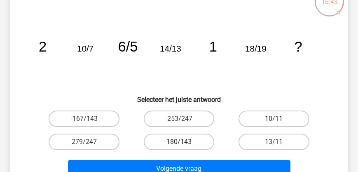
click at [174, 142] on label "180/143" at bounding box center [179, 141] width 70 height 16
click at [179, 142] on input "180/143" at bounding box center [181, 144] width 5 height 5
radio input "true"
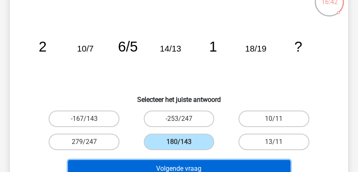
click at [195, 163] on button "Volgende vraag" at bounding box center [179, 168] width 222 height 17
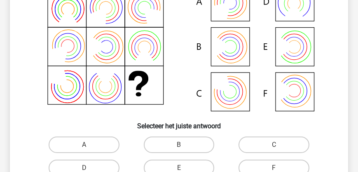
scroll to position [132, 0]
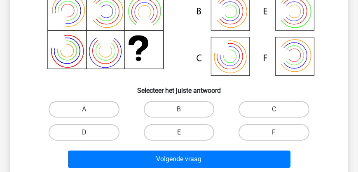
click at [194, 132] on label "E" at bounding box center [179, 132] width 70 height 16
click at [184, 132] on input "E" at bounding box center [181, 134] width 5 height 5
radio input "true"
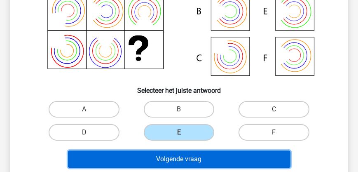
click at [209, 160] on button "Volgende vraag" at bounding box center [179, 158] width 222 height 17
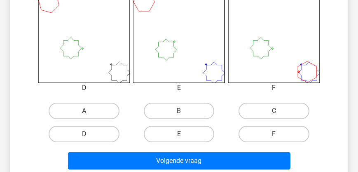
scroll to position [344, 0]
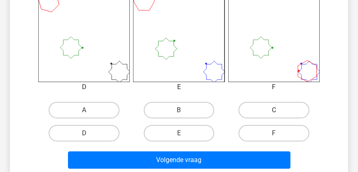
click at [270, 112] on label "C" at bounding box center [273, 110] width 70 height 16
click at [274, 112] on input "C" at bounding box center [276, 112] width 5 height 5
radio input "true"
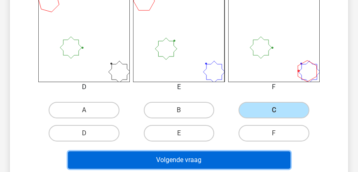
click at [228, 157] on button "Volgende vraag" at bounding box center [179, 159] width 222 height 17
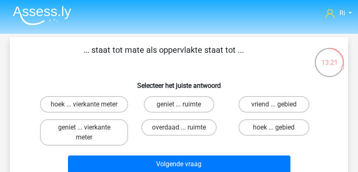
scroll to position [0, 0]
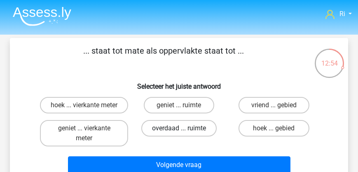
click at [188, 136] on label "overdaad ... ruimte" at bounding box center [178, 128] width 75 height 16
click at [184, 133] on input "overdaad ... ruimte" at bounding box center [181, 130] width 5 height 5
radio input "true"
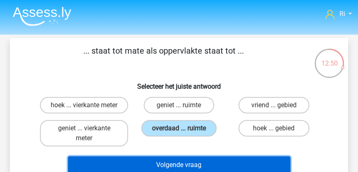
click at [187, 169] on button "Volgende vraag" at bounding box center [179, 164] width 222 height 17
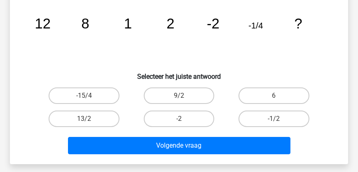
scroll to position [85, 0]
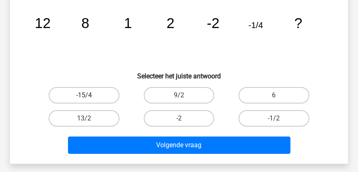
click at [91, 92] on label "-15/4" at bounding box center [84, 95] width 70 height 16
click at [89, 95] on input "-15/4" at bounding box center [86, 97] width 5 height 5
radio input "true"
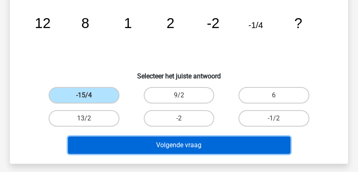
click at [180, 142] on button "Volgende vraag" at bounding box center [179, 144] width 222 height 17
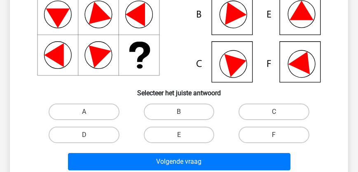
scroll to position [132, 0]
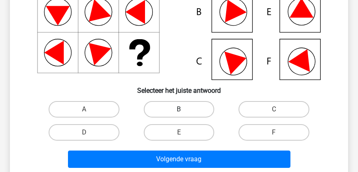
click at [191, 105] on label "B" at bounding box center [179, 109] width 70 height 16
click at [184, 109] on input "B" at bounding box center [181, 111] width 5 height 5
radio input "true"
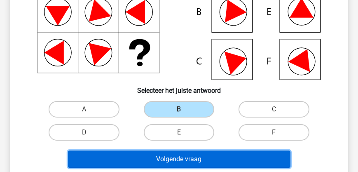
click at [182, 156] on button "Volgende vraag" at bounding box center [179, 158] width 222 height 17
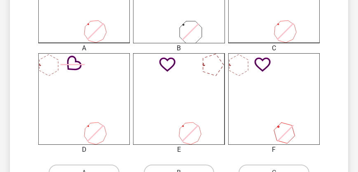
scroll to position [344, 0]
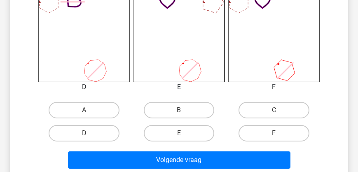
click at [192, 69] on icon at bounding box center [190, 71] width 16 height 16
click at [97, 108] on label "A" at bounding box center [84, 110] width 70 height 16
click at [89, 110] on input "A" at bounding box center [86, 112] width 5 height 5
radio input "true"
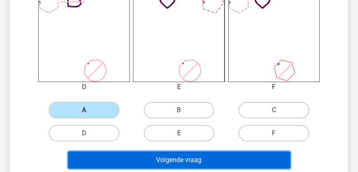
click at [166, 161] on button "Volgende vraag" at bounding box center [179, 159] width 222 height 17
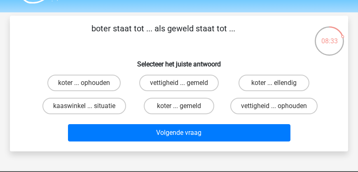
scroll to position [14, 0]
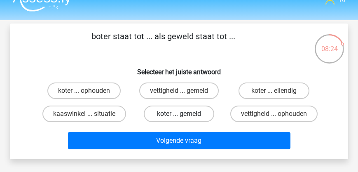
click at [176, 112] on label "koter ... gemeld" at bounding box center [179, 113] width 70 height 16
click at [179, 114] on input "koter ... gemeld" at bounding box center [181, 116] width 5 height 5
radio input "true"
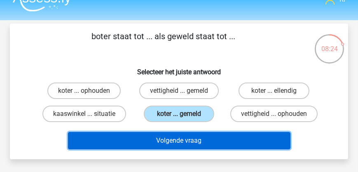
click at [172, 144] on button "Volgende vraag" at bounding box center [179, 140] width 222 height 17
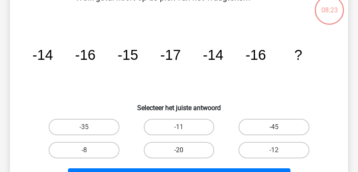
scroll to position [61, 0]
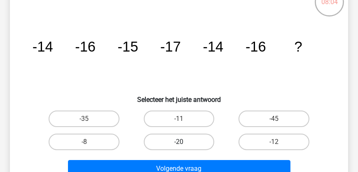
click at [168, 143] on label "-20" at bounding box center [179, 141] width 70 height 16
click at [179, 143] on input "-20" at bounding box center [181, 144] width 5 height 5
radio input "true"
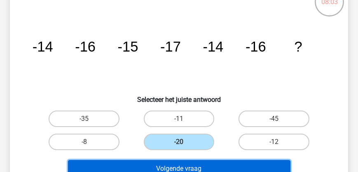
click at [172, 165] on button "Volgende vraag" at bounding box center [179, 168] width 222 height 17
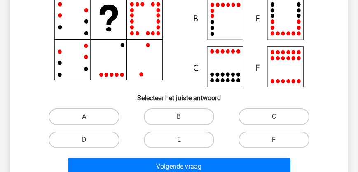
scroll to position [156, 0]
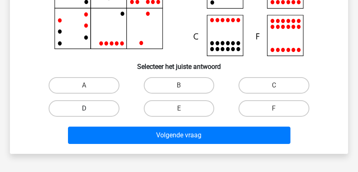
click at [73, 108] on label "D" at bounding box center [84, 108] width 70 height 16
click at [84, 108] on input "D" at bounding box center [86, 110] width 5 height 5
radio input "true"
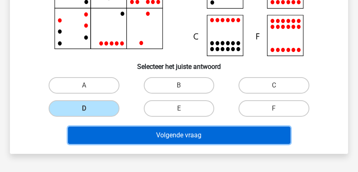
click at [129, 137] on button "Volgende vraag" at bounding box center [179, 134] width 222 height 17
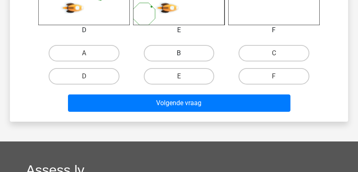
scroll to position [438, 0]
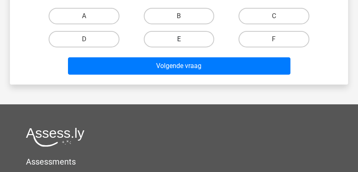
click at [161, 37] on label "E" at bounding box center [179, 39] width 70 height 16
click at [179, 39] on input "E" at bounding box center [181, 41] width 5 height 5
radio input "true"
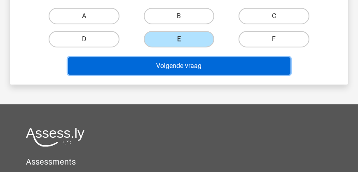
click at [167, 69] on button "Volgende vraag" at bounding box center [179, 65] width 222 height 17
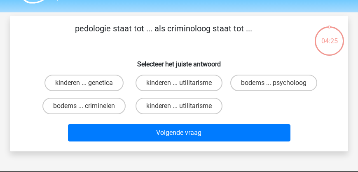
scroll to position [0, 0]
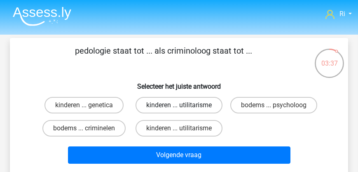
click at [169, 103] on label "kinderen ... utilitarisme" at bounding box center [178, 105] width 87 height 16
click at [179, 105] on input "kinderen ... utilitarisme" at bounding box center [181, 107] width 5 height 5
radio input "true"
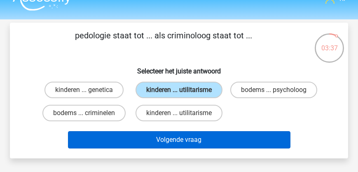
scroll to position [23, 0]
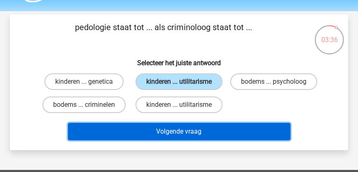
click at [167, 131] on button "Volgende vraag" at bounding box center [179, 131] width 222 height 17
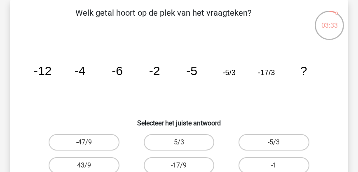
scroll to position [61, 0]
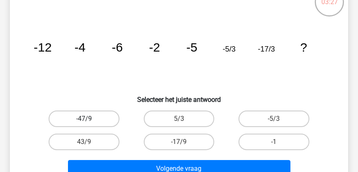
click at [86, 114] on label "-47/9" at bounding box center [84, 118] width 70 height 16
click at [86, 119] on input "-47/9" at bounding box center [86, 121] width 5 height 5
radio input "true"
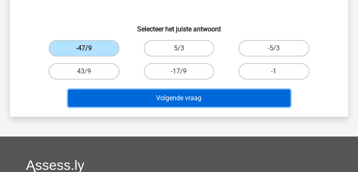
click at [146, 97] on button "Volgende vraag" at bounding box center [179, 97] width 222 height 17
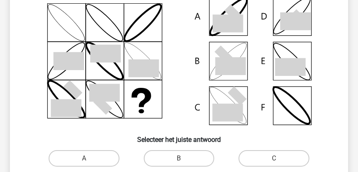
scroll to position [85, 0]
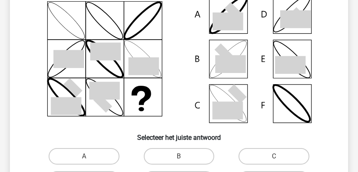
click at [287, 55] on icon at bounding box center [179, 59] width 298 height 136
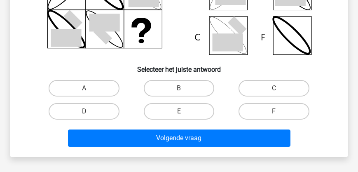
scroll to position [156, 0]
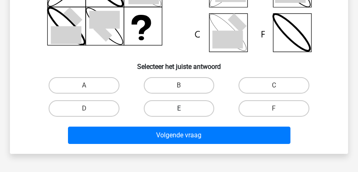
click at [178, 110] on label "E" at bounding box center [179, 108] width 70 height 16
click at [179, 110] on input "E" at bounding box center [181, 110] width 5 height 5
radio input "true"
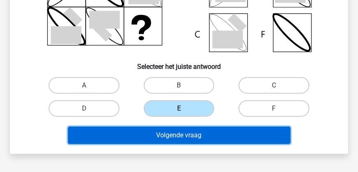
click at [180, 138] on button "Volgende vraag" at bounding box center [179, 134] width 222 height 17
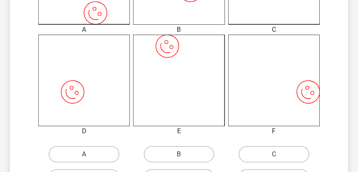
scroll to position [320, 0]
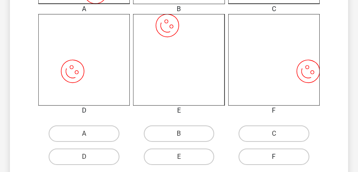
drag, startPoint x: 270, startPoint y: 158, endPoint x: 241, endPoint y: 160, distance: 28.5
click at [268, 158] on label "F" at bounding box center [273, 156] width 70 height 16
click at [274, 158] on input "F" at bounding box center [276, 158] width 5 height 5
radio input "true"
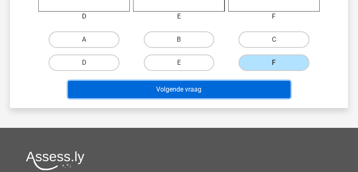
click at [160, 91] on button "Volgende vraag" at bounding box center [179, 89] width 222 height 17
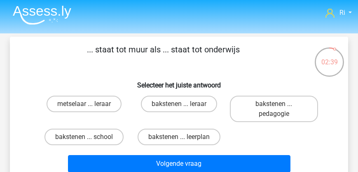
scroll to position [0, 0]
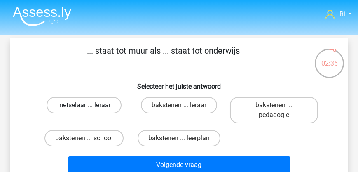
click at [87, 103] on label "metselaar ... leraar" at bounding box center [84, 105] width 75 height 16
click at [87, 105] on input "metselaar ... leraar" at bounding box center [86, 107] width 5 height 5
radio input "true"
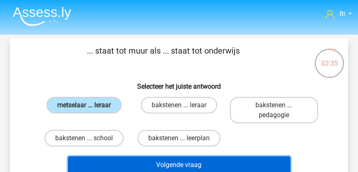
click at [165, 163] on button "Volgende vraag" at bounding box center [179, 164] width 222 height 17
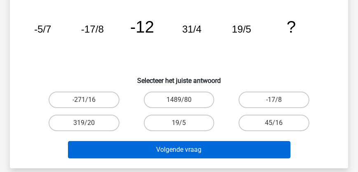
scroll to position [85, 0]
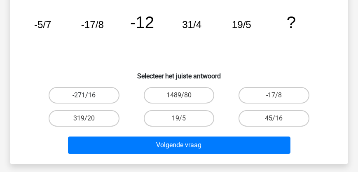
click at [90, 97] on label "-271/16" at bounding box center [84, 95] width 70 height 16
click at [89, 97] on input "-271/16" at bounding box center [86, 97] width 5 height 5
radio input "true"
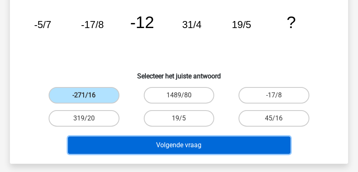
click at [151, 149] on button "Volgende vraag" at bounding box center [179, 144] width 222 height 17
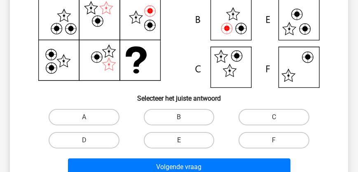
scroll to position [132, 0]
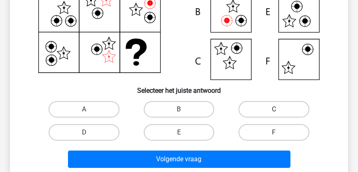
click at [263, 110] on label "C" at bounding box center [273, 109] width 70 height 16
click at [274, 110] on input "C" at bounding box center [276, 111] width 5 height 5
radio input "true"
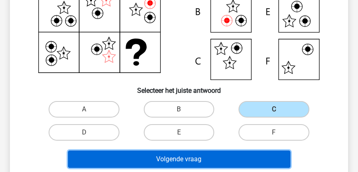
click at [201, 162] on button "Volgende vraag" at bounding box center [179, 158] width 222 height 17
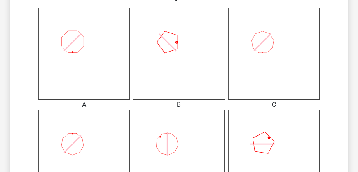
scroll to position [226, 0]
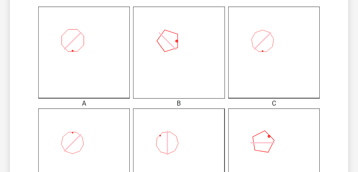
click at [272, 135] on icon at bounding box center [273, 153] width 91 height 91
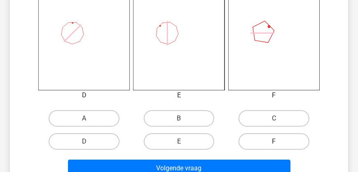
scroll to position [344, 0]
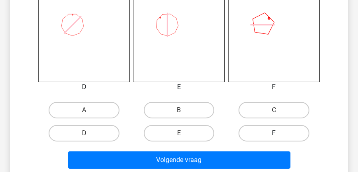
click at [263, 133] on label "F" at bounding box center [273, 133] width 70 height 16
click at [274, 133] on input "F" at bounding box center [276, 135] width 5 height 5
radio input "true"
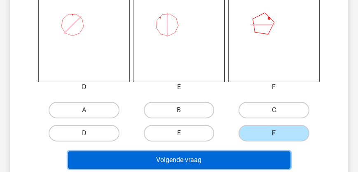
click at [244, 166] on button "Volgende vraag" at bounding box center [179, 159] width 222 height 17
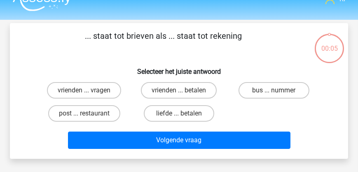
scroll to position [0, 0]
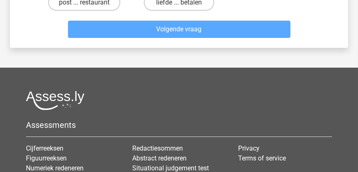
scroll to position [141, 0]
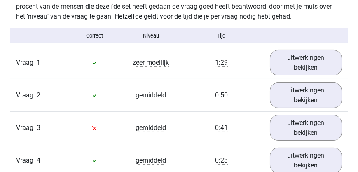
scroll to position [706, 0]
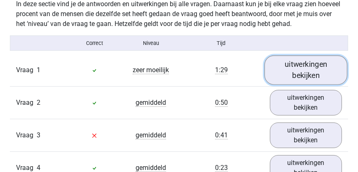
click at [287, 71] on link "uitwerkingen bekijken" at bounding box center [305, 70] width 83 height 29
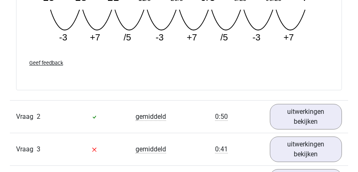
scroll to position [1058, 0]
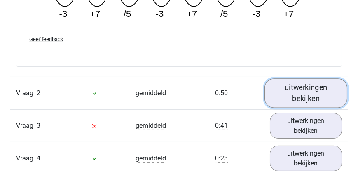
click at [300, 98] on link "uitwerkingen bekijken" at bounding box center [305, 93] width 83 height 29
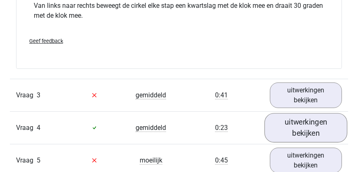
scroll to position [1482, 0]
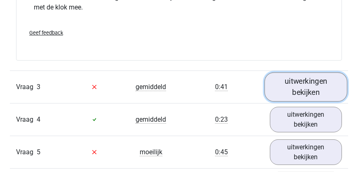
click at [297, 91] on link "uitwerkingen bekijken" at bounding box center [305, 86] width 83 height 29
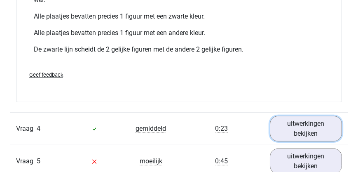
scroll to position [2000, 0]
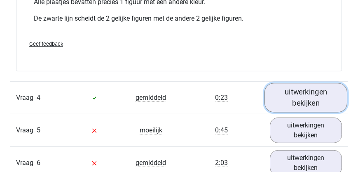
click at [285, 94] on link "uitwerkingen bekijken" at bounding box center [305, 97] width 83 height 29
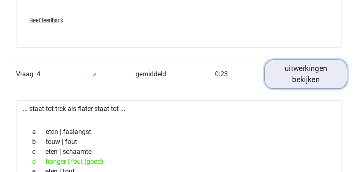
scroll to position [2070, 0]
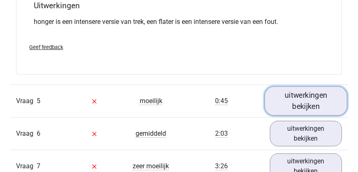
click at [301, 98] on link "uitwerkingen bekijken" at bounding box center [305, 100] width 83 height 29
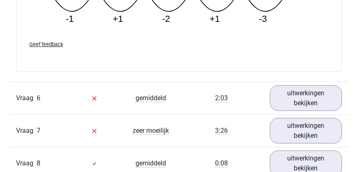
scroll to position [2635, 0]
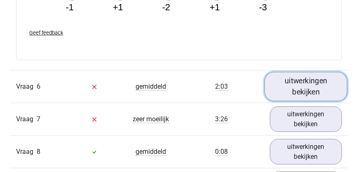
click at [296, 90] on link "uitwerkingen bekijken" at bounding box center [305, 86] width 83 height 29
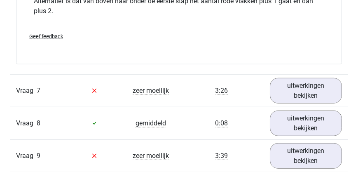
scroll to position [3034, 0]
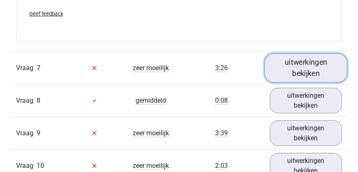
click at [308, 68] on link "uitwerkingen bekijken" at bounding box center [305, 67] width 83 height 29
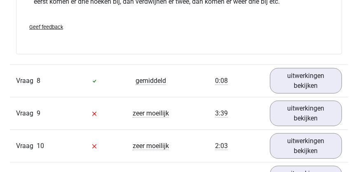
scroll to position [3599, 0]
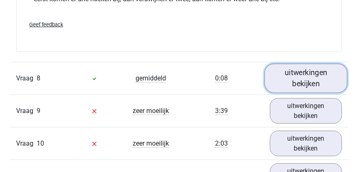
click at [280, 84] on link "uitwerkingen bekijken" at bounding box center [305, 77] width 83 height 29
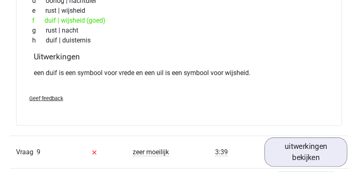
scroll to position [3811, 0]
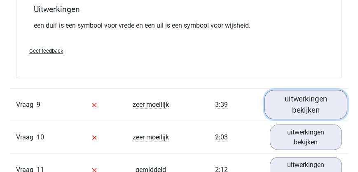
click at [296, 98] on link "uitwerkingen bekijken" at bounding box center [305, 104] width 83 height 29
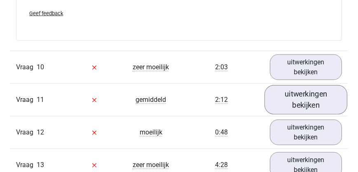
scroll to position [4281, 0]
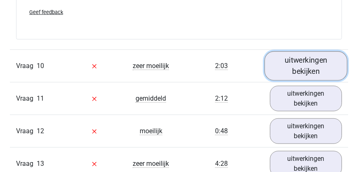
click at [303, 67] on link "uitwerkingen bekijken" at bounding box center [305, 65] width 83 height 29
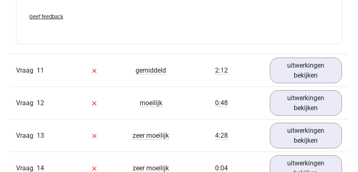
scroll to position [4681, 0]
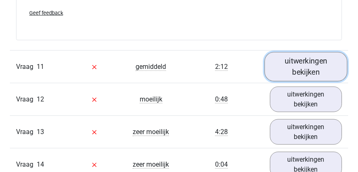
click at [317, 67] on link "uitwerkingen bekijken" at bounding box center [305, 66] width 83 height 29
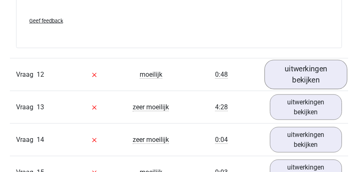
scroll to position [5222, 0]
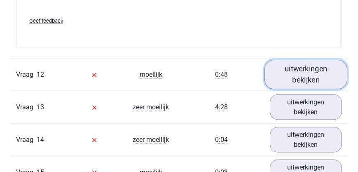
click at [321, 64] on link "uitwerkingen bekijken" at bounding box center [305, 74] width 83 height 29
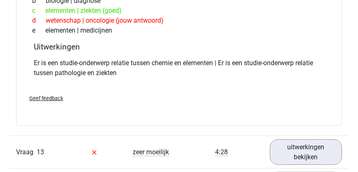
scroll to position [5387, 0]
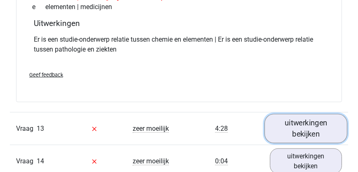
click at [307, 127] on link "uitwerkingen bekijken" at bounding box center [305, 128] width 83 height 29
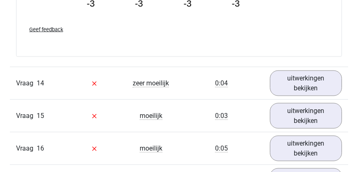
scroll to position [5881, 0]
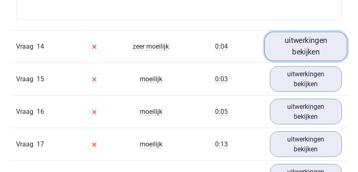
click at [300, 41] on link "uitwerkingen bekijken" at bounding box center [305, 46] width 83 height 29
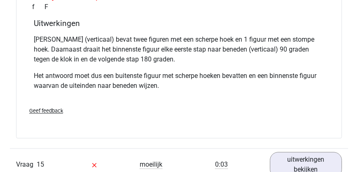
scroll to position [6234, 0]
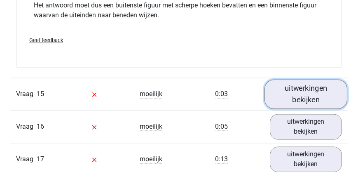
click at [276, 88] on link "uitwerkingen bekijken" at bounding box center [305, 94] width 83 height 29
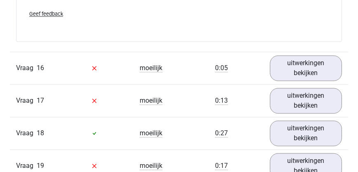
scroll to position [6822, 0]
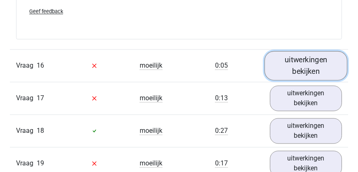
click at [292, 59] on link "uitwerkingen bekijken" at bounding box center [305, 65] width 83 height 29
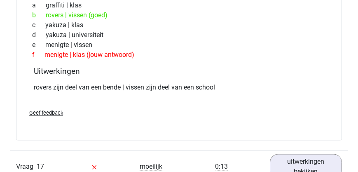
scroll to position [7010, 0]
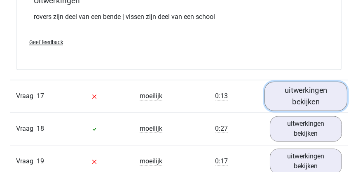
click at [307, 81] on link "uitwerkingen bekijken" at bounding box center [305, 95] width 83 height 29
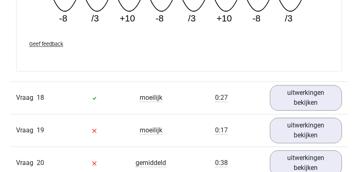
scroll to position [7410, 0]
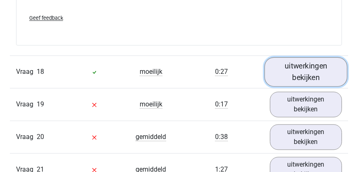
click at [315, 68] on link "uitwerkingen bekijken" at bounding box center [305, 71] width 83 height 29
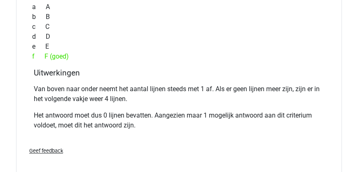
scroll to position [7669, 0]
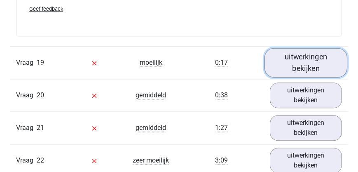
click at [316, 56] on link "uitwerkingen bekijken" at bounding box center [305, 62] width 83 height 29
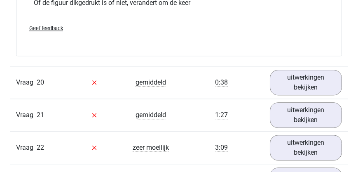
scroll to position [8374, 0]
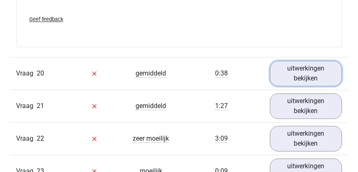
click at [307, 66] on link "uitwerkingen bekijken" at bounding box center [306, 74] width 72 height 26
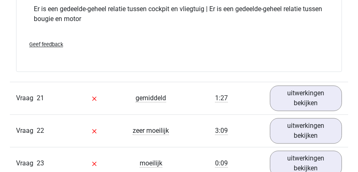
scroll to position [8586, 0]
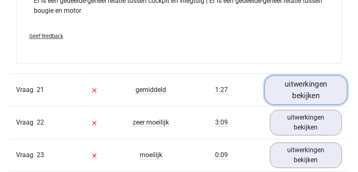
click at [312, 92] on link "uitwerkingen bekijken" at bounding box center [305, 89] width 83 height 29
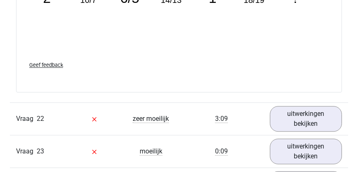
scroll to position [9080, 0]
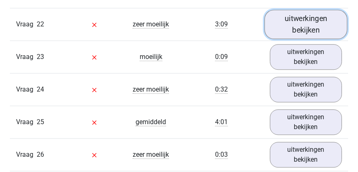
click at [316, 24] on link "uitwerkingen bekijken" at bounding box center [305, 23] width 83 height 29
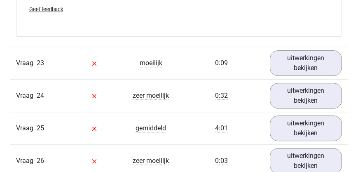
scroll to position [9621, 0]
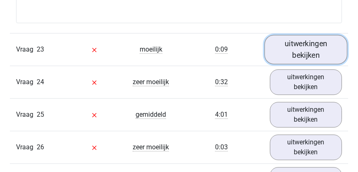
click at [280, 49] on link "uitwerkingen bekijken" at bounding box center [305, 49] width 83 height 29
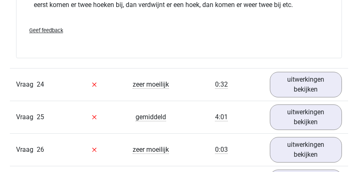
scroll to position [10304, 0]
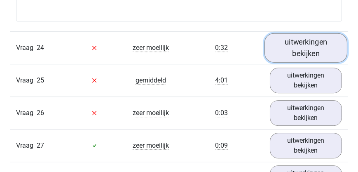
click at [287, 45] on link "uitwerkingen bekijken" at bounding box center [305, 47] width 83 height 29
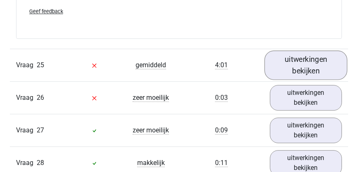
scroll to position [10515, 0]
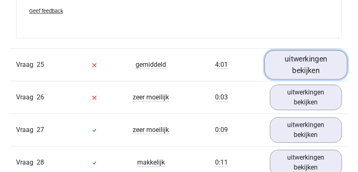
click at [299, 51] on link "uitwerkingen bekijken" at bounding box center [305, 64] width 83 height 29
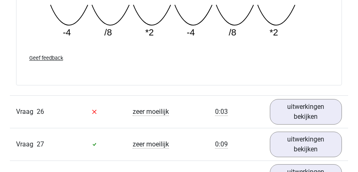
scroll to position [10844, 0]
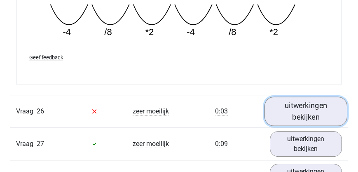
click at [298, 105] on link "uitwerkingen bekijken" at bounding box center [305, 110] width 83 height 29
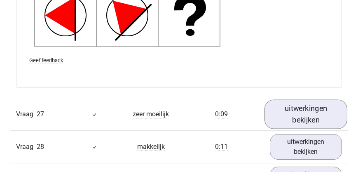
scroll to position [11456, 0]
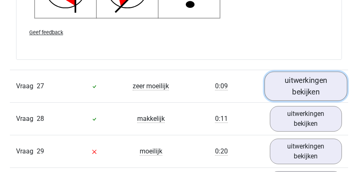
click at [312, 78] on link "uitwerkingen bekijken" at bounding box center [305, 85] width 83 height 29
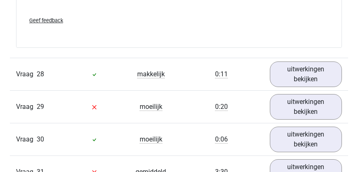
scroll to position [12186, 0]
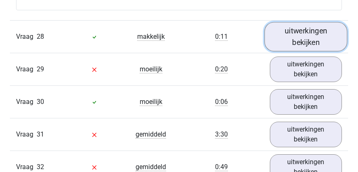
click at [300, 38] on link "uitwerkingen bekijken" at bounding box center [305, 36] width 83 height 29
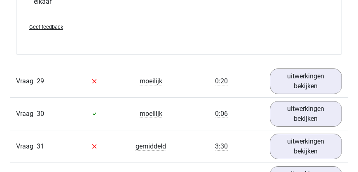
scroll to position [12374, 0]
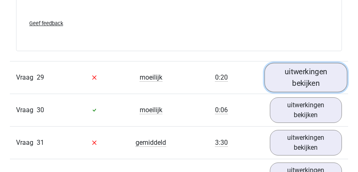
click at [296, 72] on link "uitwerkingen bekijken" at bounding box center [305, 77] width 83 height 29
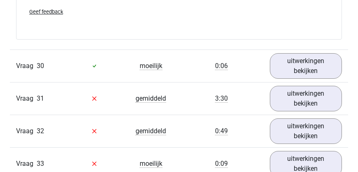
scroll to position [12774, 0]
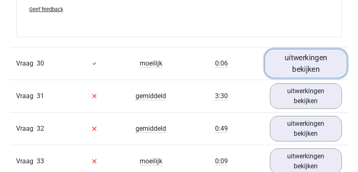
click at [289, 58] on link "uitwerkingen bekijken" at bounding box center [305, 63] width 83 height 29
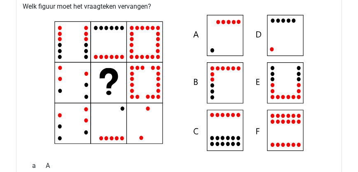
scroll to position [12868, 0]
